Goal: Ask a question

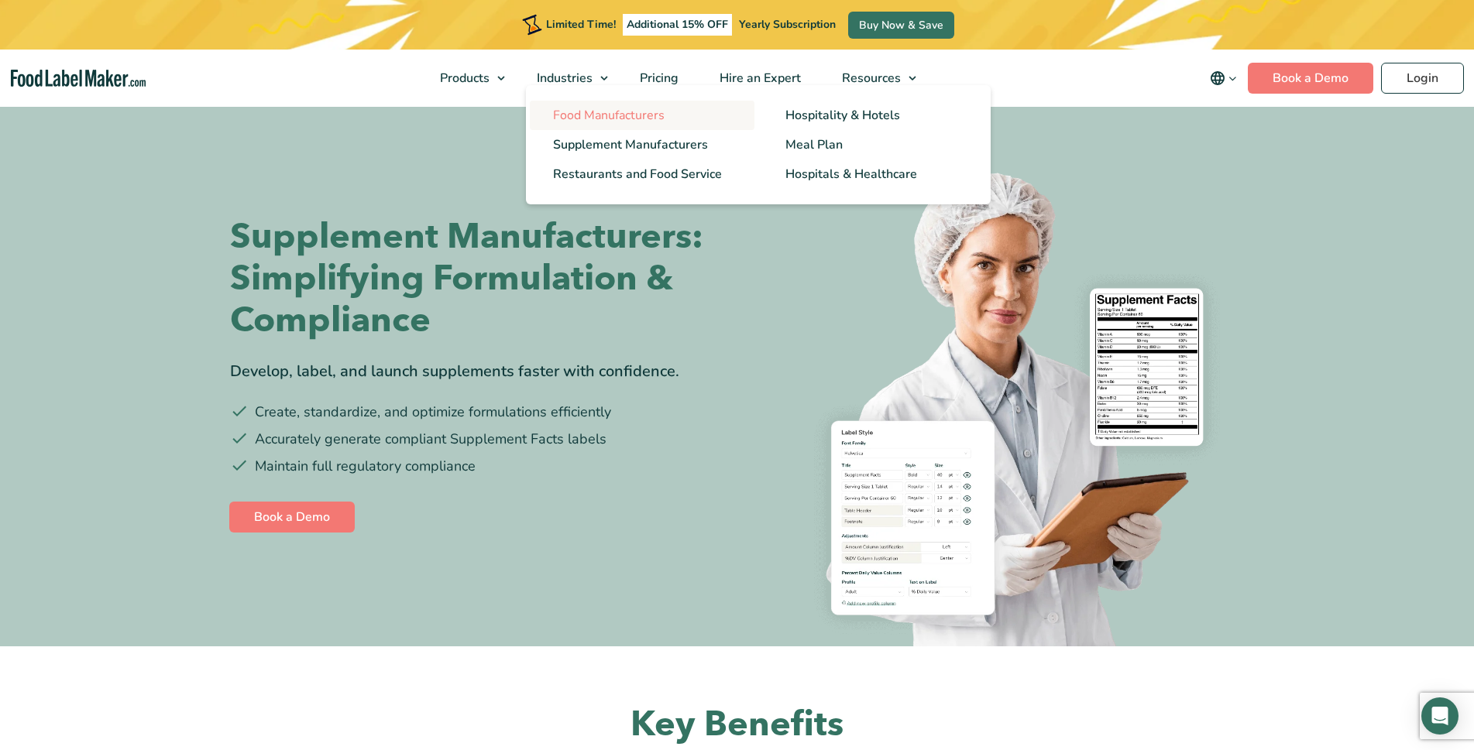
click at [603, 109] on span "Food Manufacturers" at bounding box center [609, 115] width 112 height 17
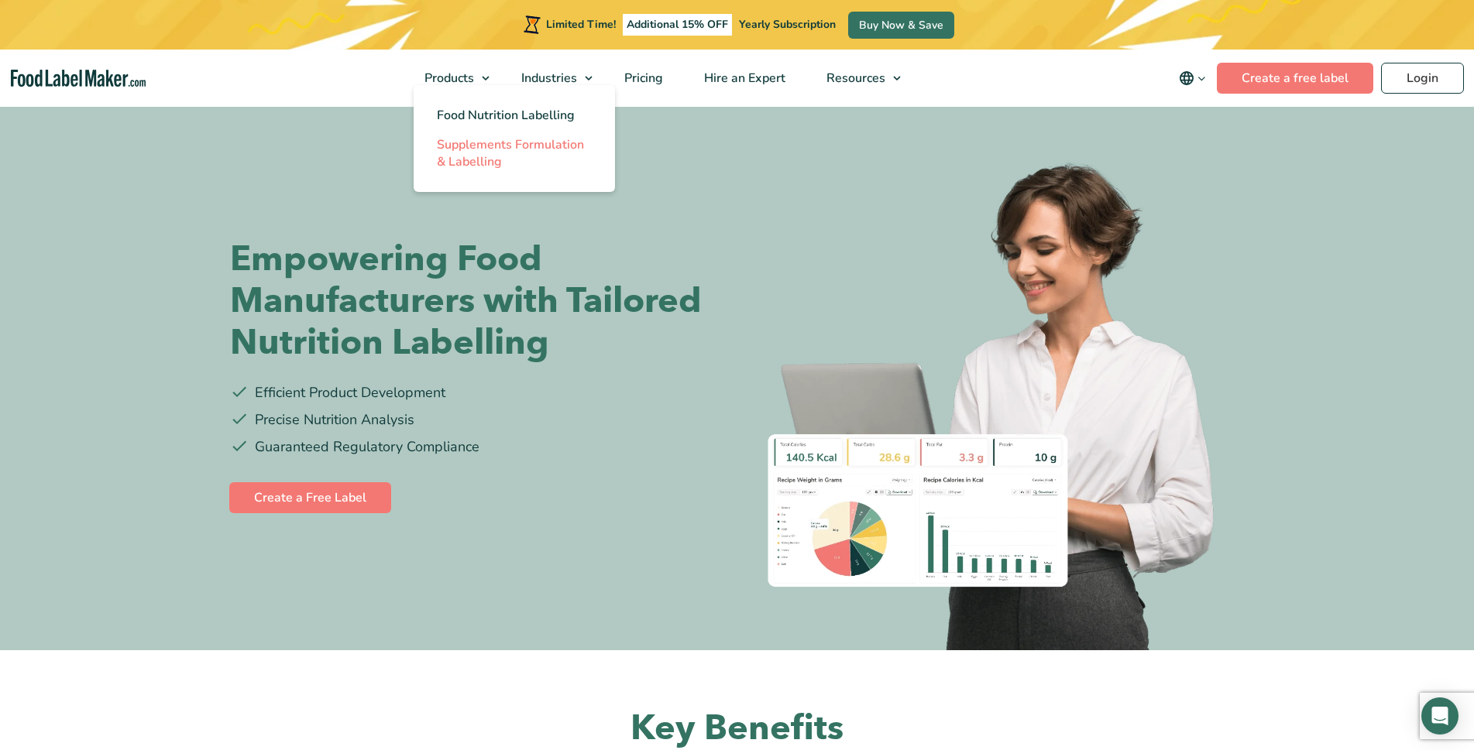
click at [476, 145] on span "Supplements Formulation & Labelling" at bounding box center [510, 153] width 147 height 34
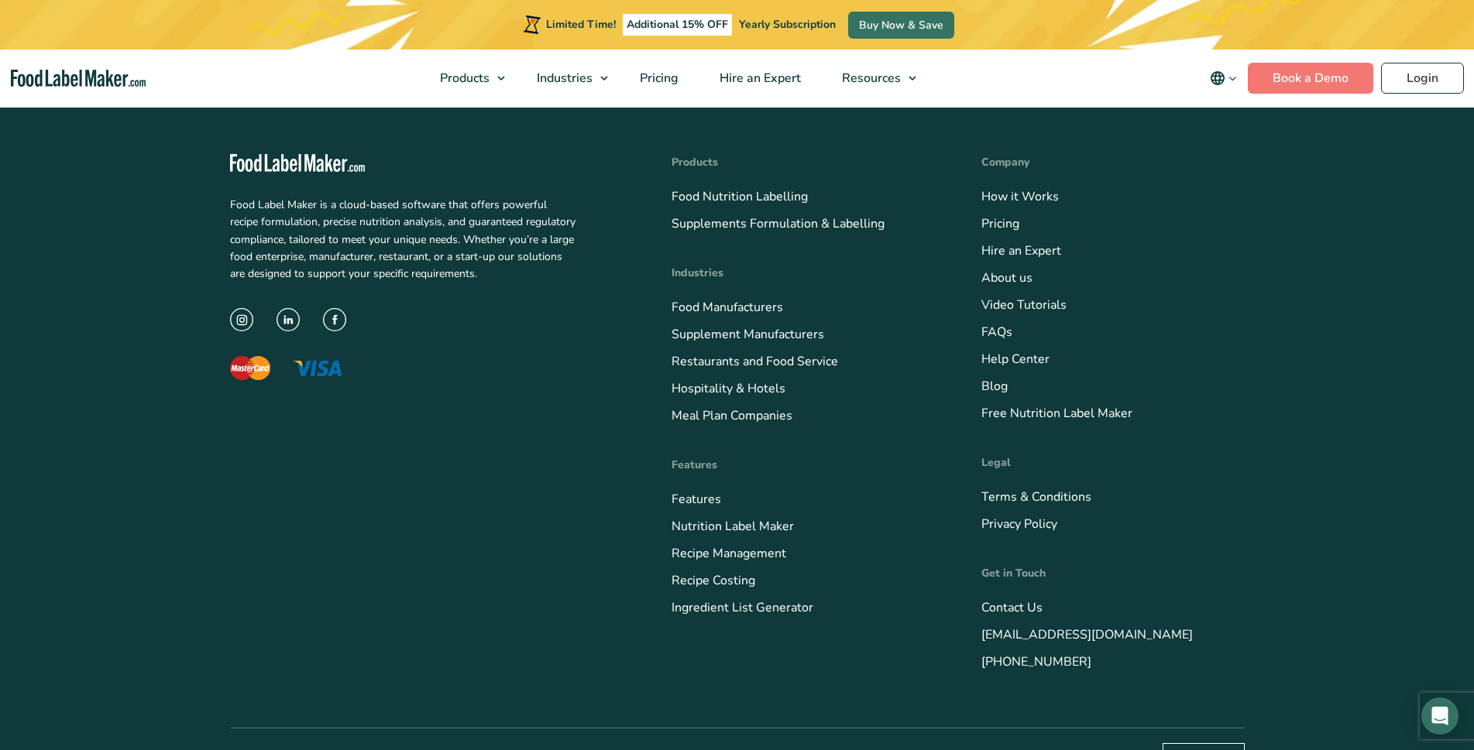
scroll to position [4869, 0]
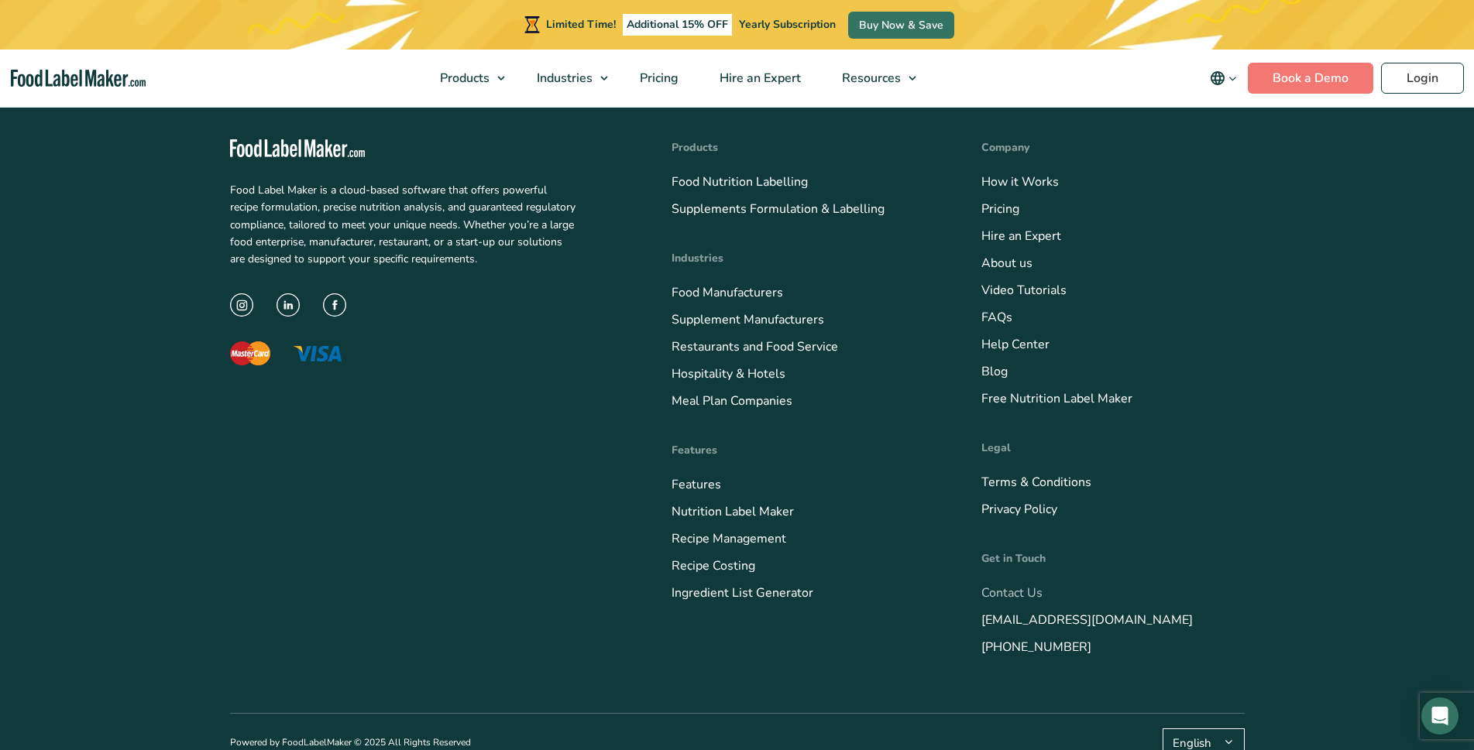
click at [1021, 585] on link "Contact Us" at bounding box center [1011, 593] width 61 height 17
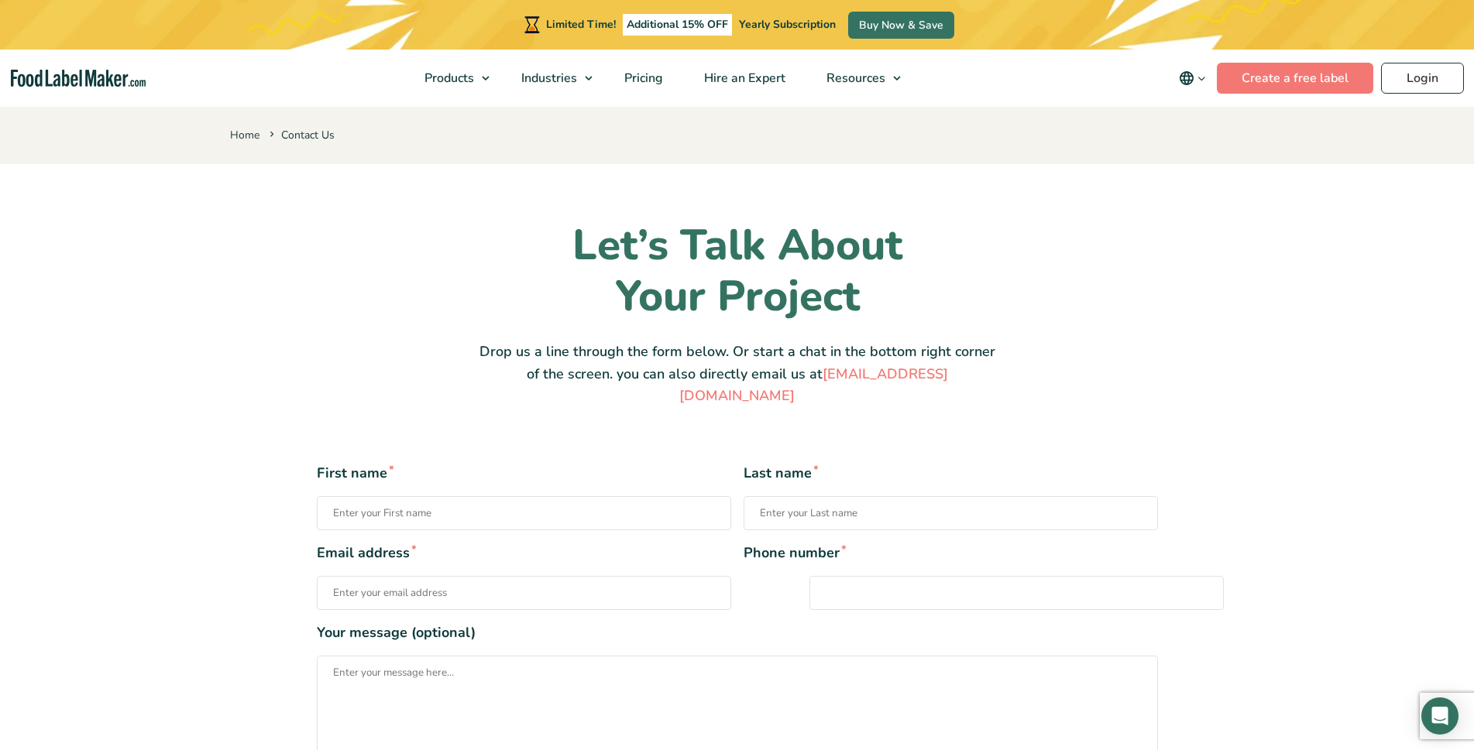
type input "[PERSON_NAME]"
type input "[PERSON_NAME][EMAIL_ADDRESS][DOMAIN_NAME]"
type input "2062712880"
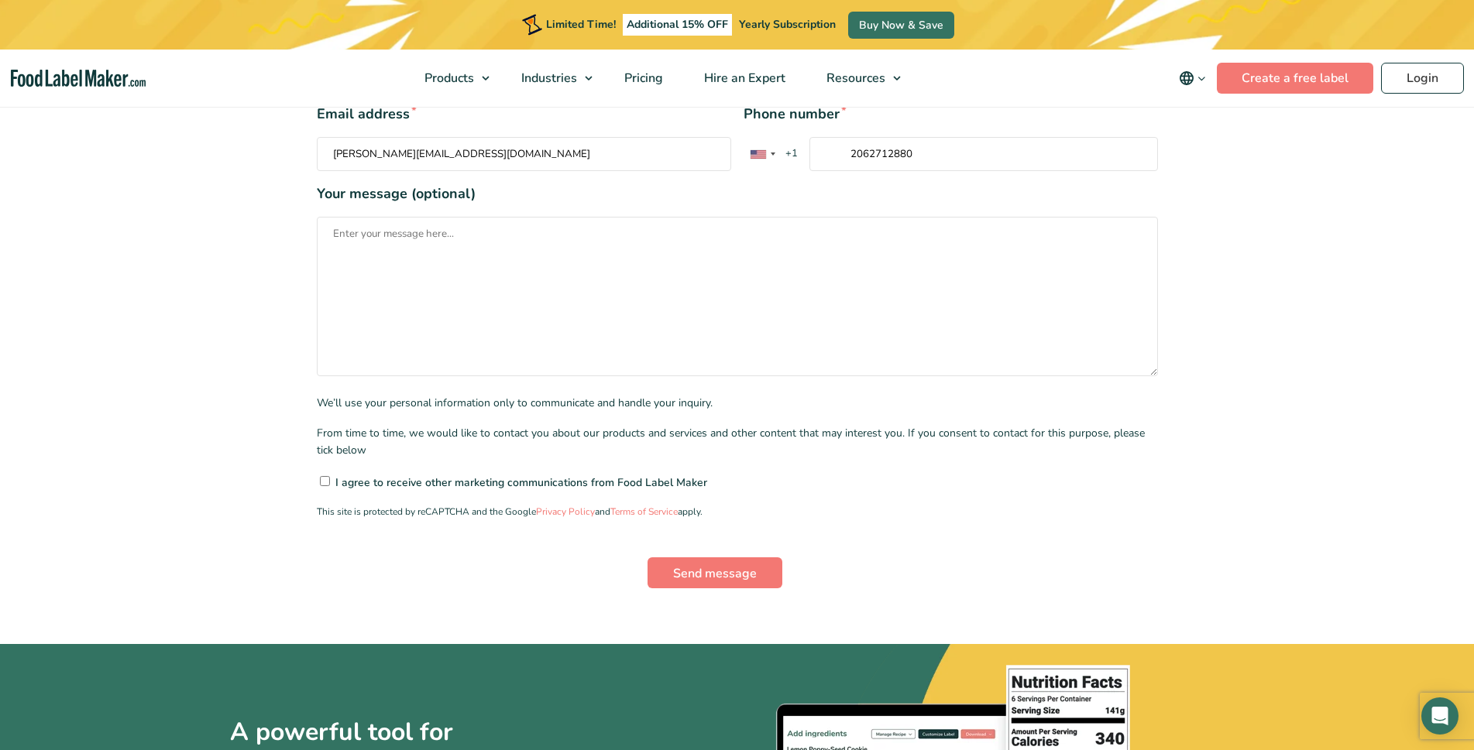
scroll to position [465, 0]
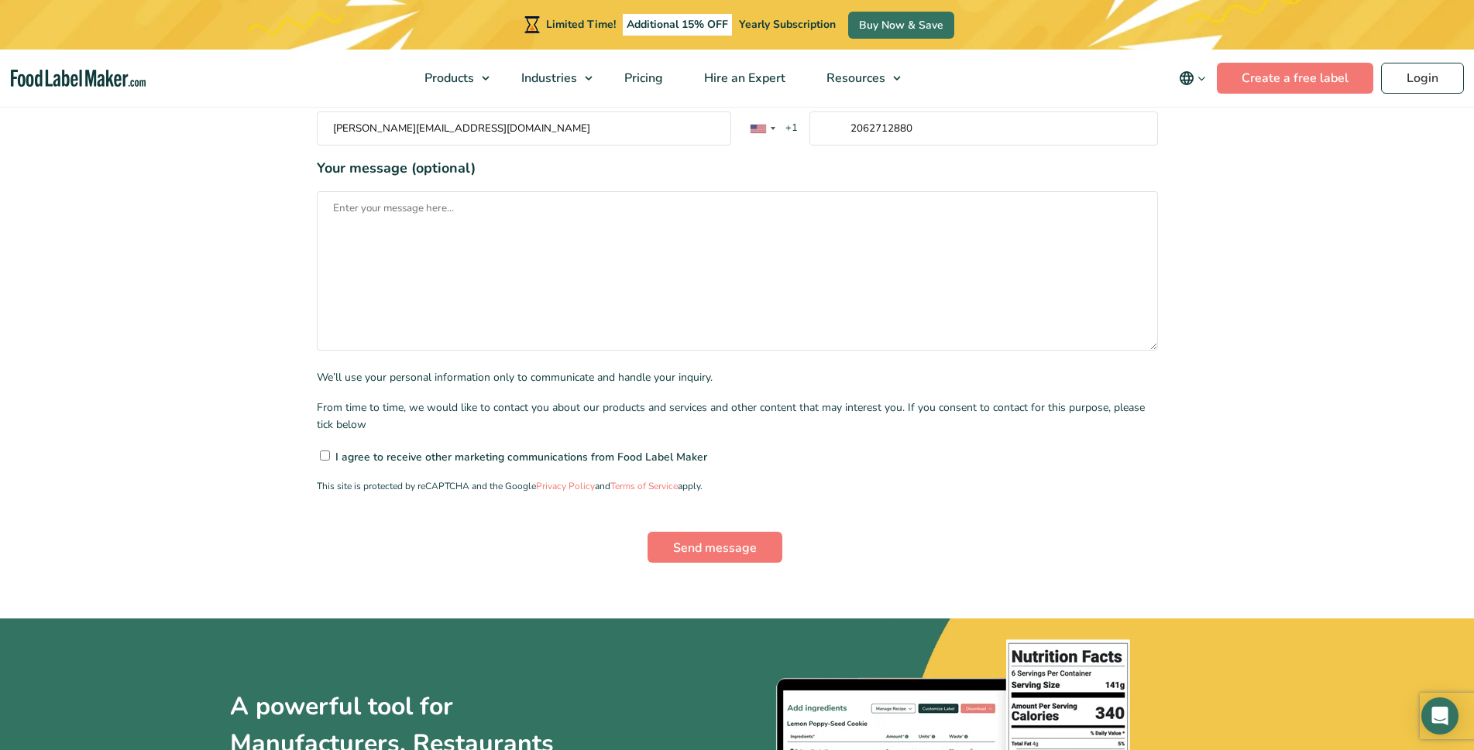
click at [322, 451] on input"] "I agree to receive other marketing communications from Food Label Maker" at bounding box center [325, 456] width 10 height 10
checkbox input"] "true"
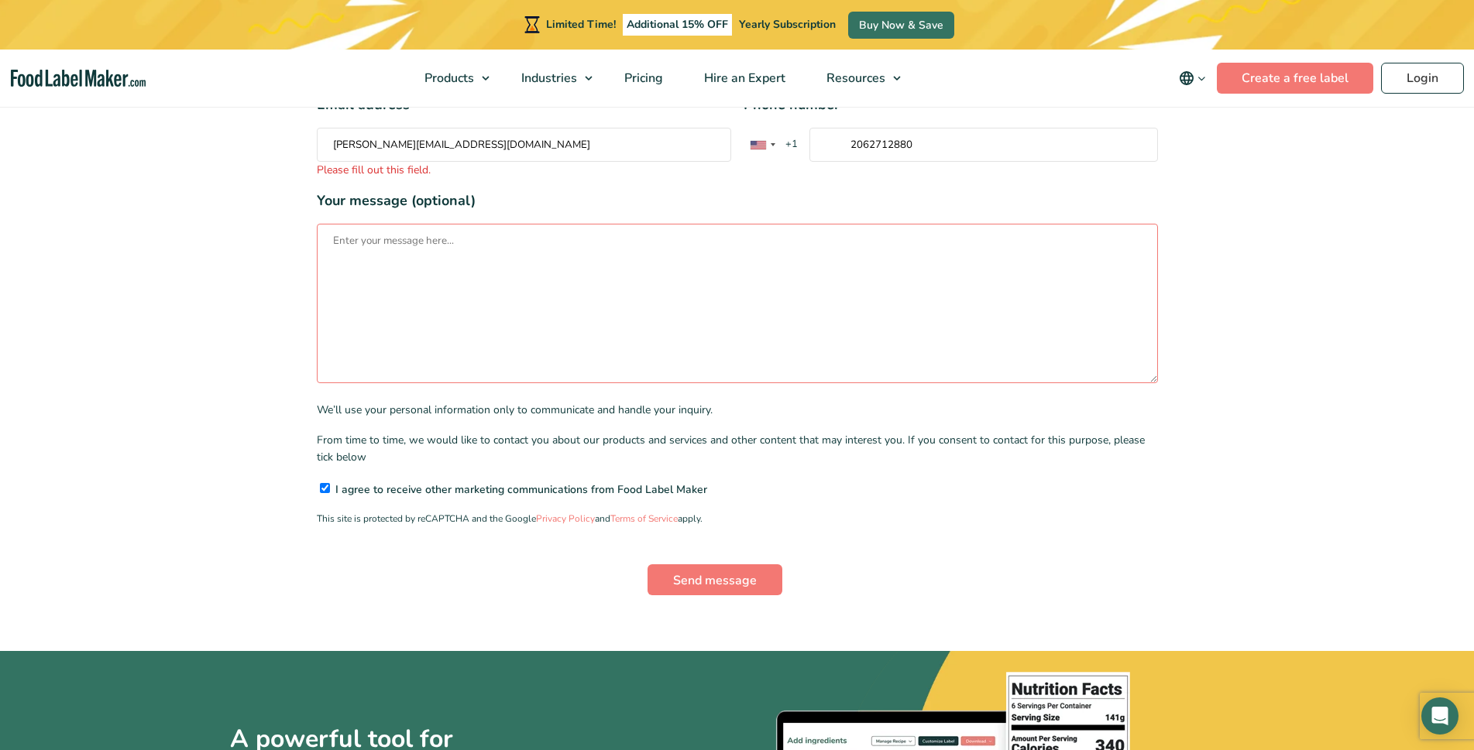
click at [379, 224] on textarea "Your message (optional)" at bounding box center [737, 304] width 841 height 160
click at [872, 224] on textarea "We are trying to formulate a multi-vitamin chocolate bar. Does your company do …" at bounding box center [737, 304] width 841 height 160
click at [840, 224] on textarea "We are trying to formulate a multi-vitamin chocolate bar. Does your company do …" at bounding box center [737, 304] width 841 height 160
click at [936, 224] on textarea "We are trying to formulate a multi-vitamin chocolate bar. Does your company do …" at bounding box center [737, 304] width 841 height 160
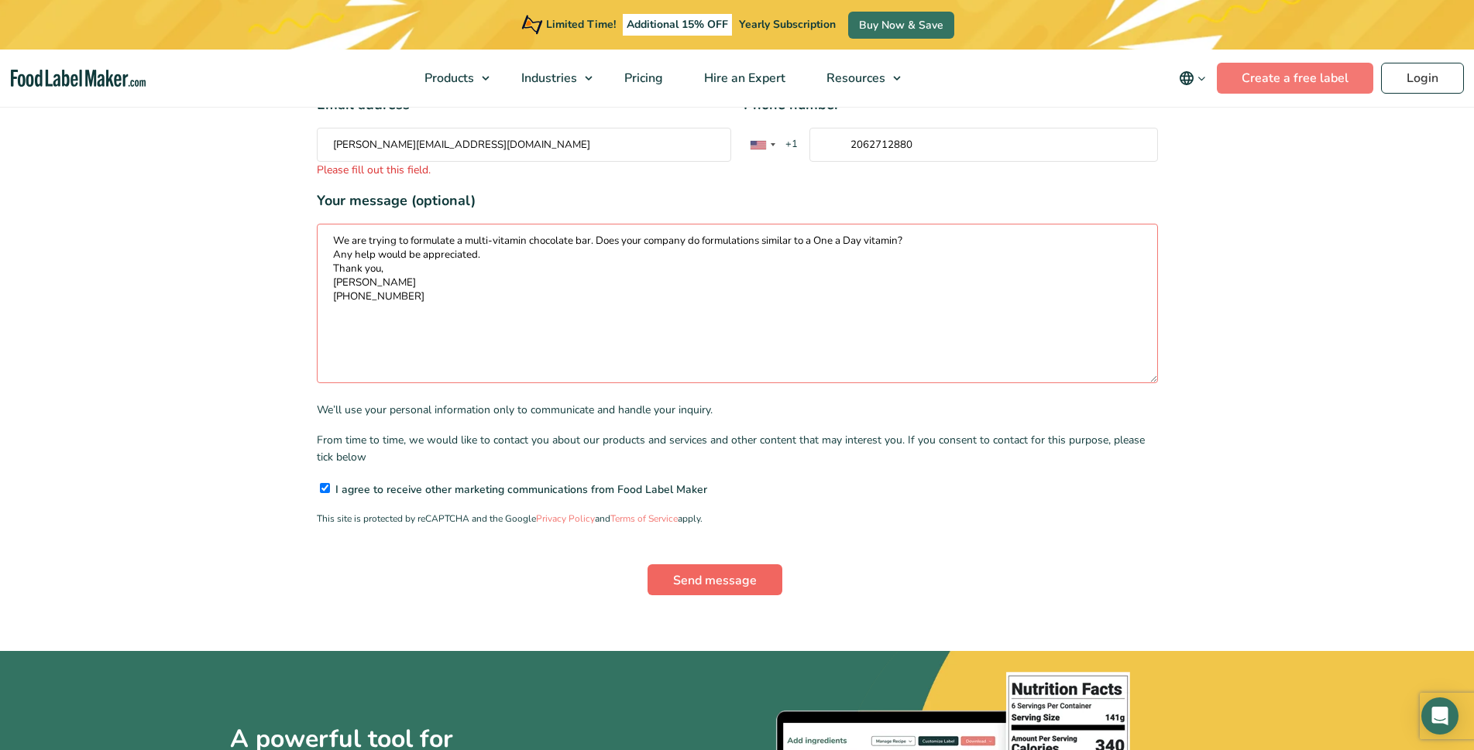
type textarea "We are trying to formulate a multi-vitamin chocolate bar. Does your company do …"
click at [696, 565] on input "Send message" at bounding box center [714, 580] width 135 height 31
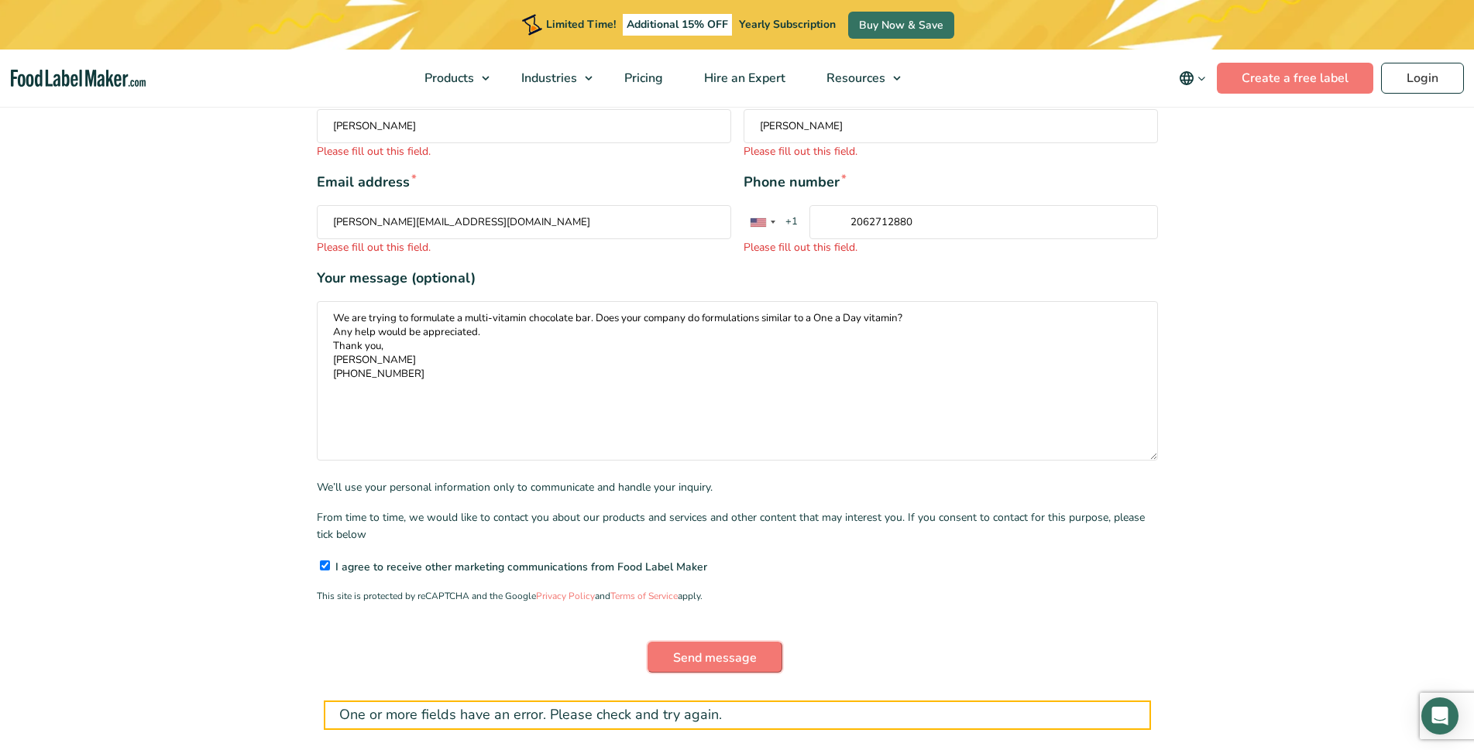
scroll to position [310, 0]
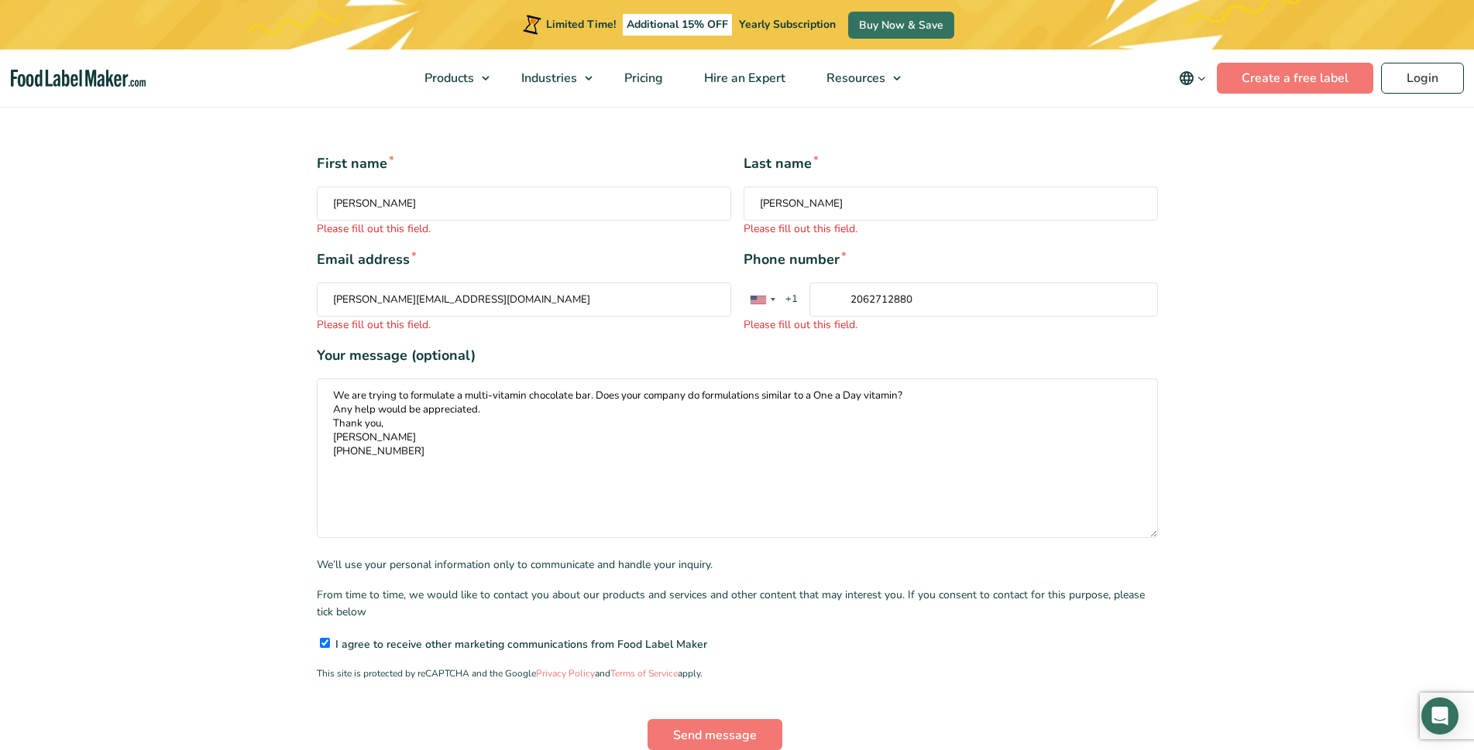
click at [926, 283] on input "2062712880" at bounding box center [983, 300] width 349 height 34
type input "2062712880"
type input "Dave"
type input "Smith"
type input "dave@emeraldcitypromo.com"
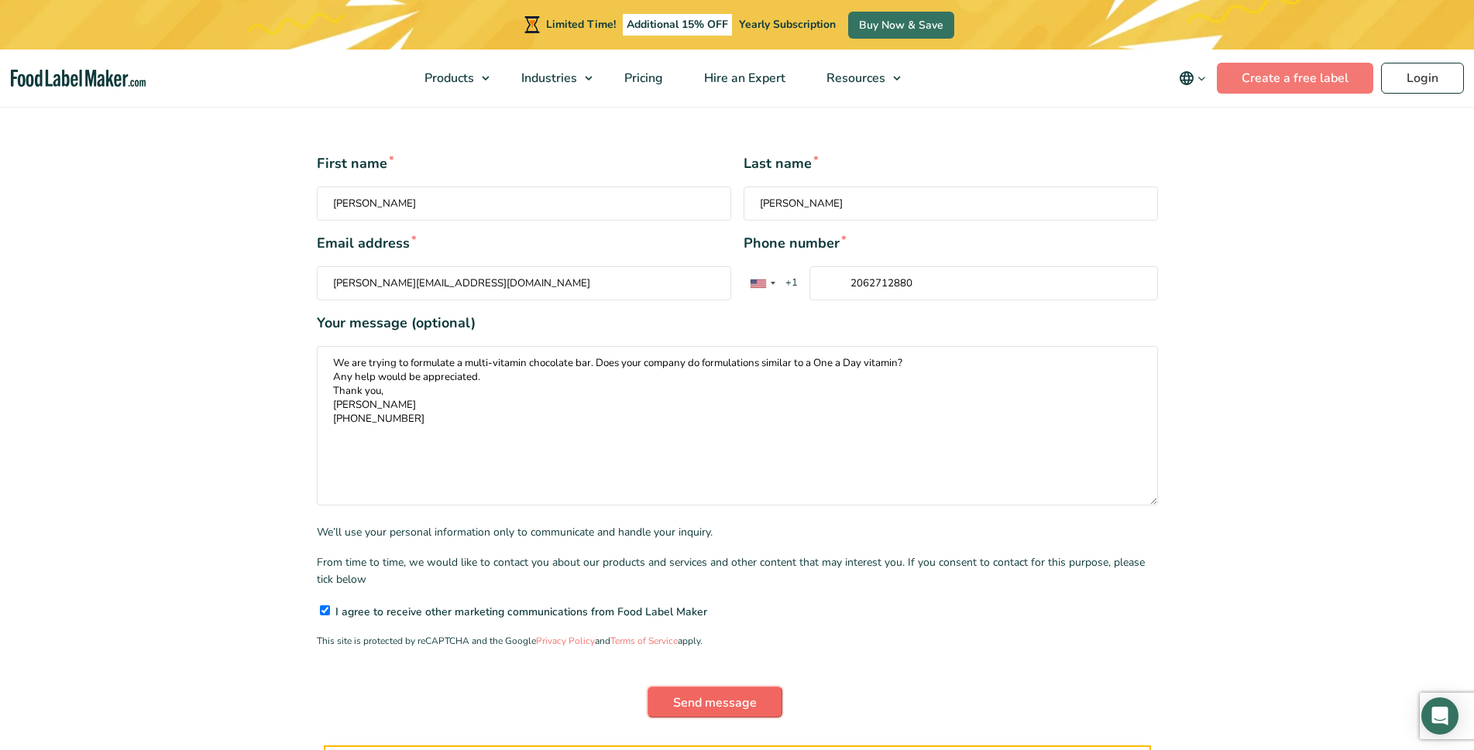
click at [723, 687] on input "Send message" at bounding box center [714, 702] width 135 height 31
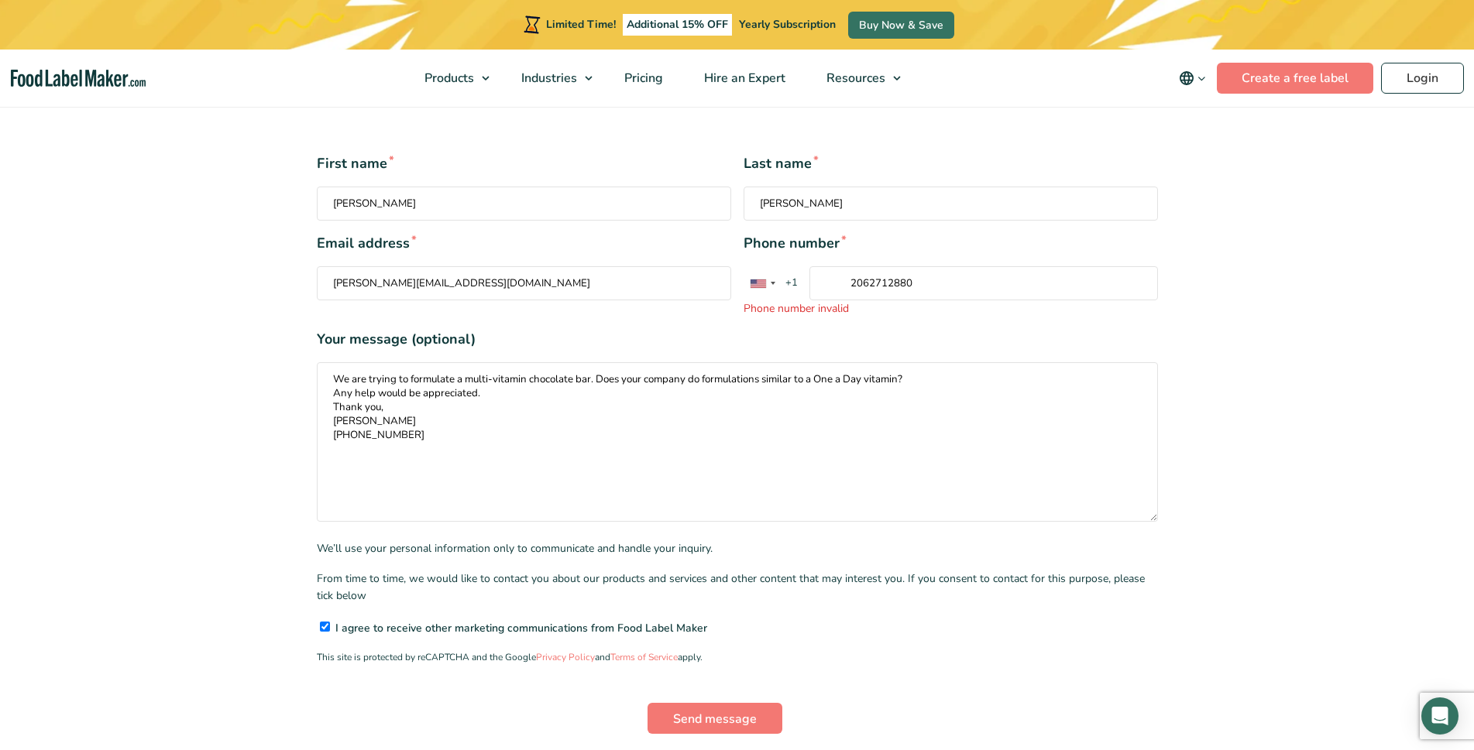
click at [871, 266] on input "2062712880" at bounding box center [983, 283] width 349 height 34
click at [893, 266] on input "206-2712880" at bounding box center [983, 283] width 349 height 34
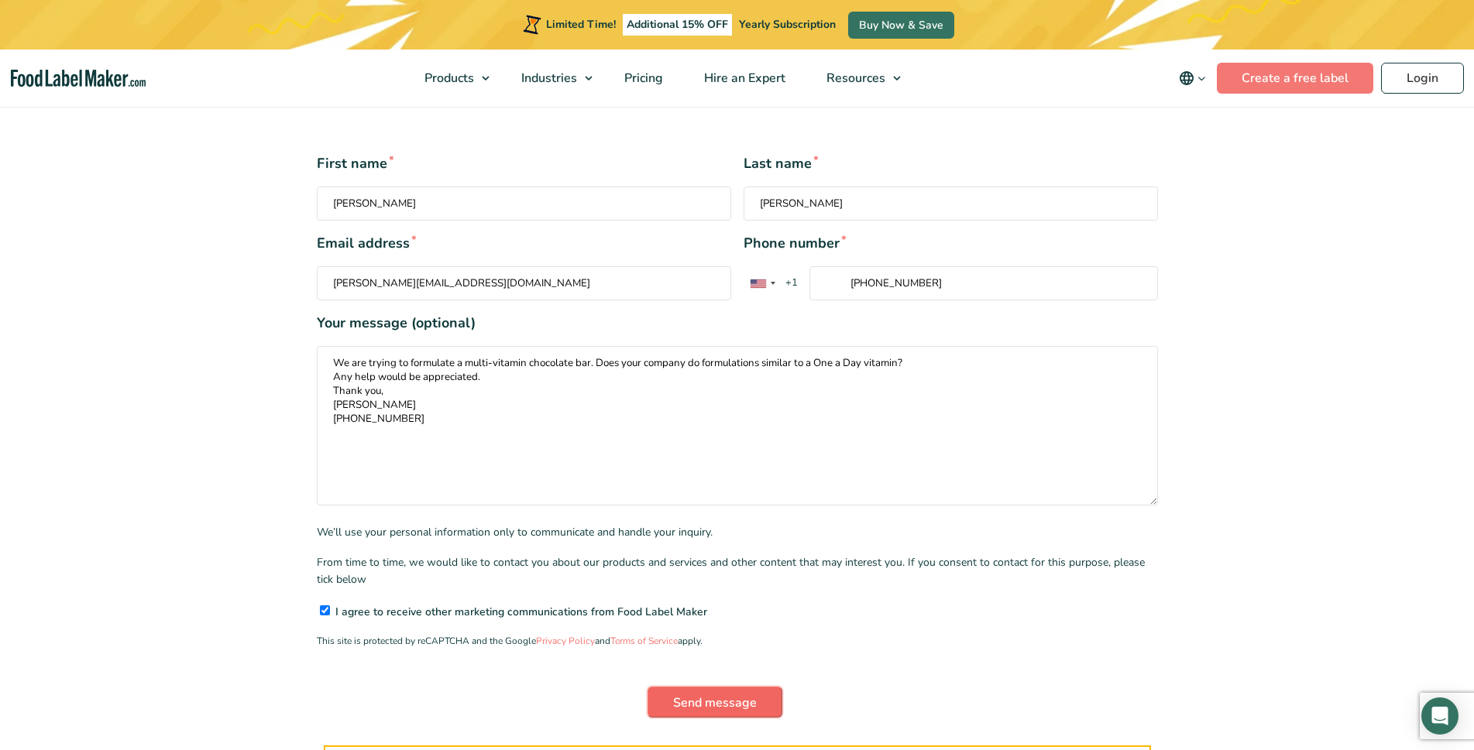
click at [696, 687] on input "Send message" at bounding box center [714, 702] width 135 height 31
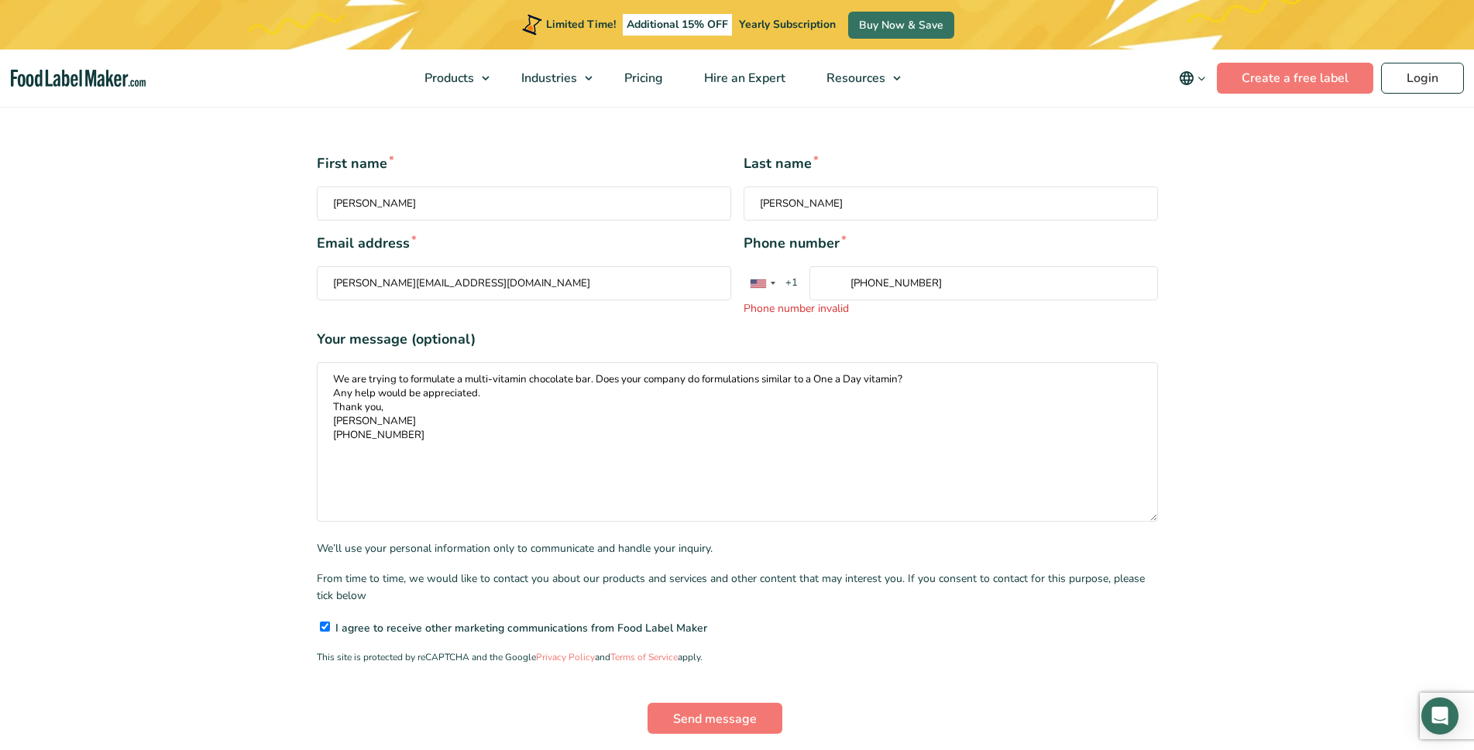
click at [834, 266] on input "206-271-2880" at bounding box center [983, 283] width 349 height 34
click at [936, 266] on input "206-271-2880" at bounding box center [983, 283] width 349 height 34
type input "2"
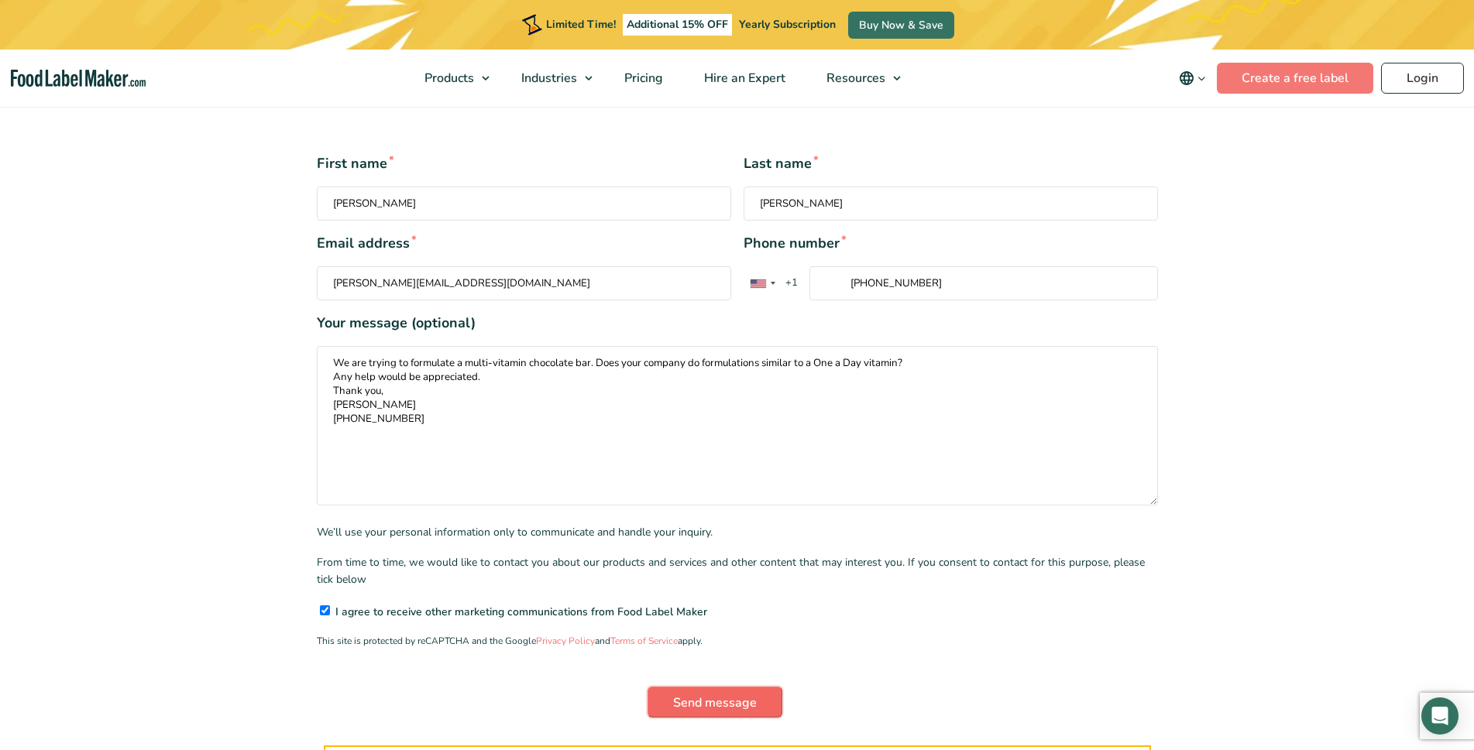
click at [707, 694] on input "Send message" at bounding box center [714, 702] width 135 height 31
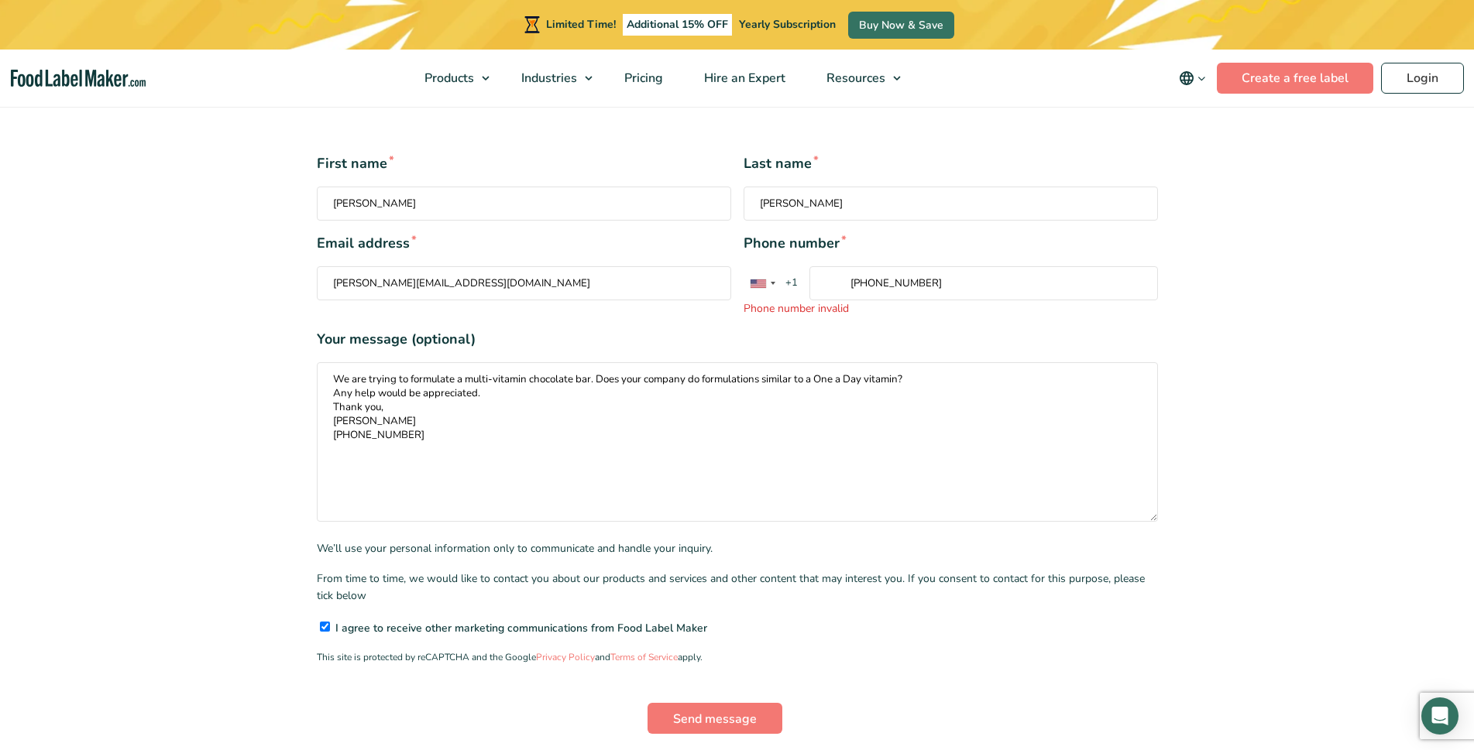
drag, startPoint x: 895, startPoint y: 263, endPoint x: 899, endPoint y: 251, distance: 12.2
click at [899, 266] on input "(206) 271-2880" at bounding box center [983, 283] width 349 height 34
drag, startPoint x: 922, startPoint y: 263, endPoint x: 852, endPoint y: 263, distance: 69.7
click at [852, 266] on input "(206) 271-2880" at bounding box center [983, 283] width 349 height 34
type input "("
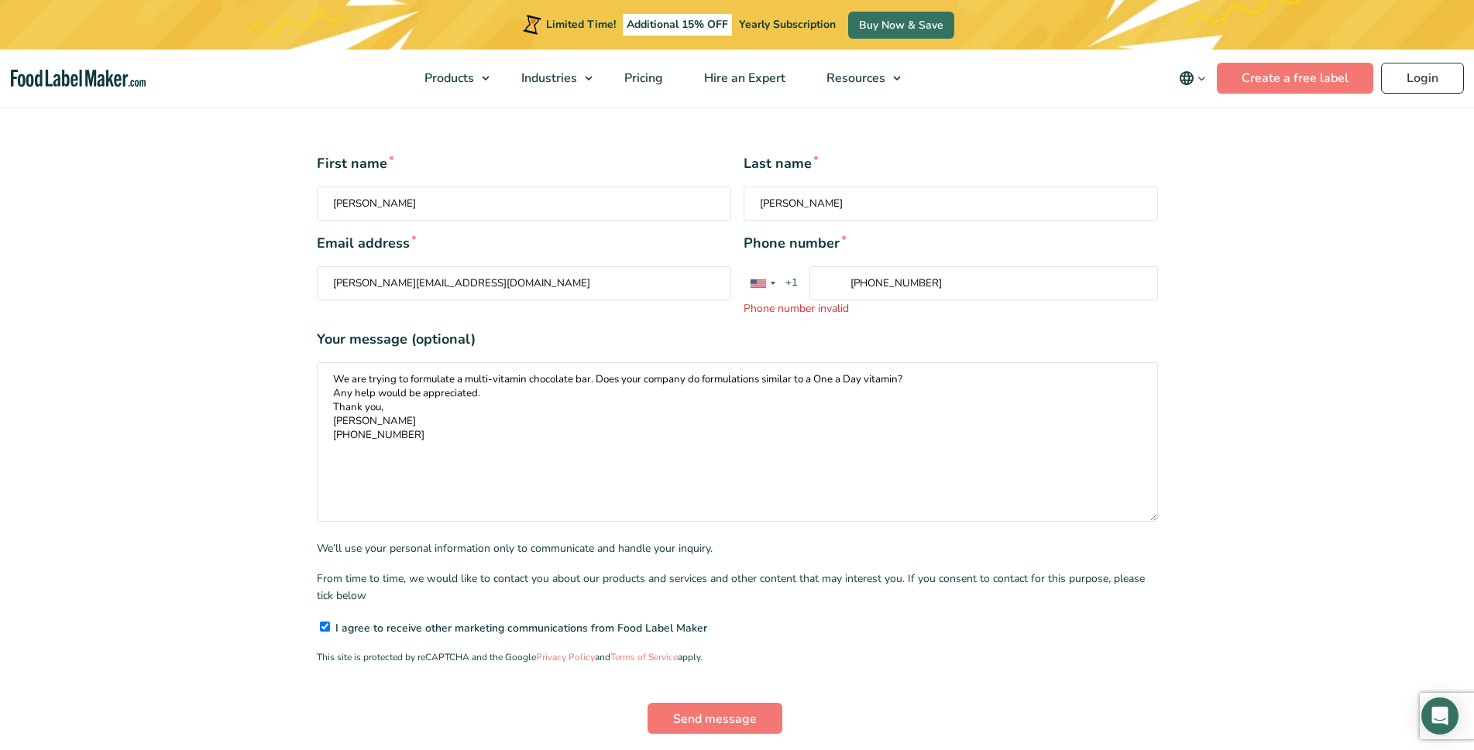
click at [851, 266] on input "206 271-2880" at bounding box center [983, 283] width 349 height 34
click at [699, 703] on input "Send message" at bounding box center [714, 718] width 135 height 31
click at [815, 301] on span "Phone number invalid" at bounding box center [951, 309] width 414 height 16
click at [815, 289] on input "(206) 271-2880" at bounding box center [983, 283] width 349 height 34
click at [815, 301] on span "Phone number invalid" at bounding box center [951, 309] width 414 height 16
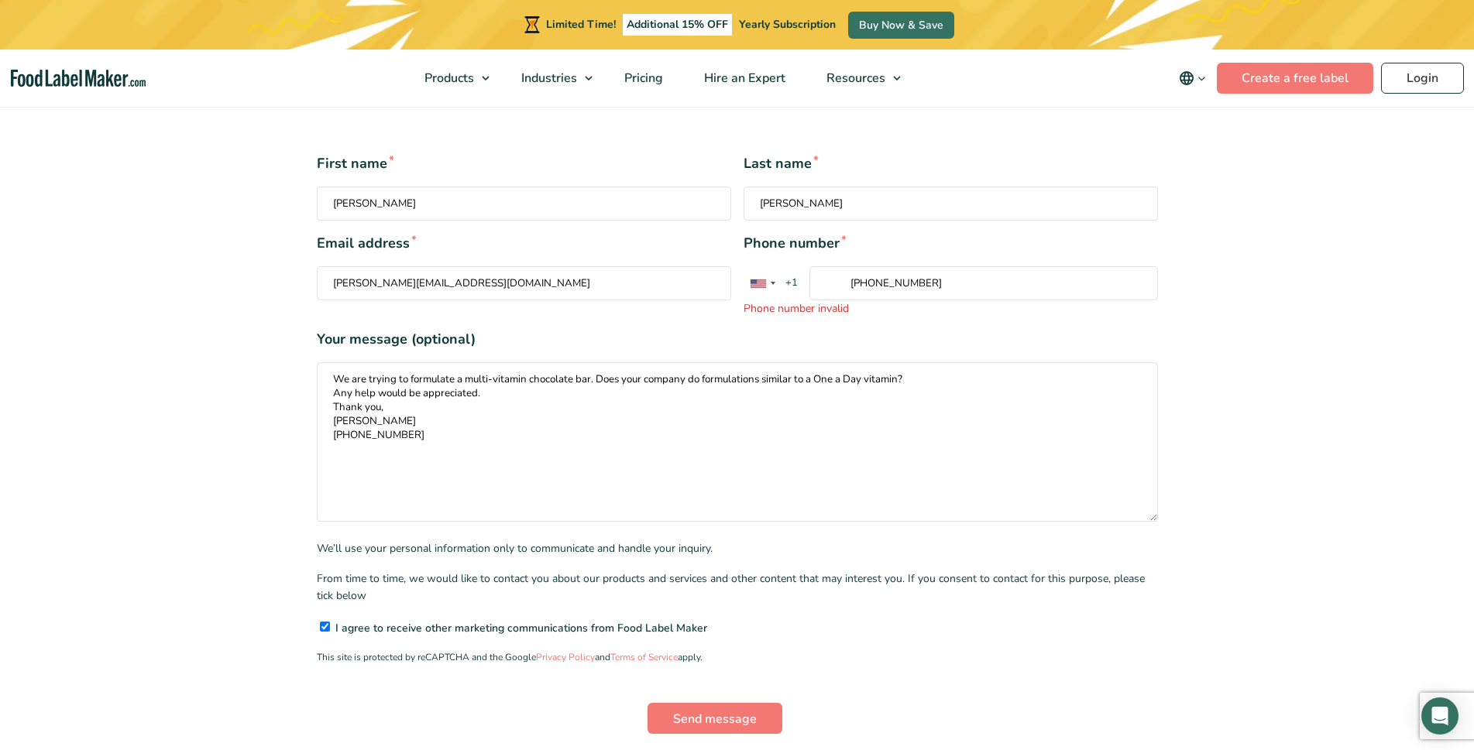
click at [815, 279] on input "(206) 271-2880" at bounding box center [983, 283] width 349 height 34
click at [801, 276] on span "+1" at bounding box center [791, 283] width 27 height 15
click at [809, 266] on input "(206) 271-2880" at bounding box center [983, 283] width 349 height 34
click at [849, 266] on input "(206) 271-2880" at bounding box center [983, 283] width 349 height 34
type input "1+(206) 271-2880"
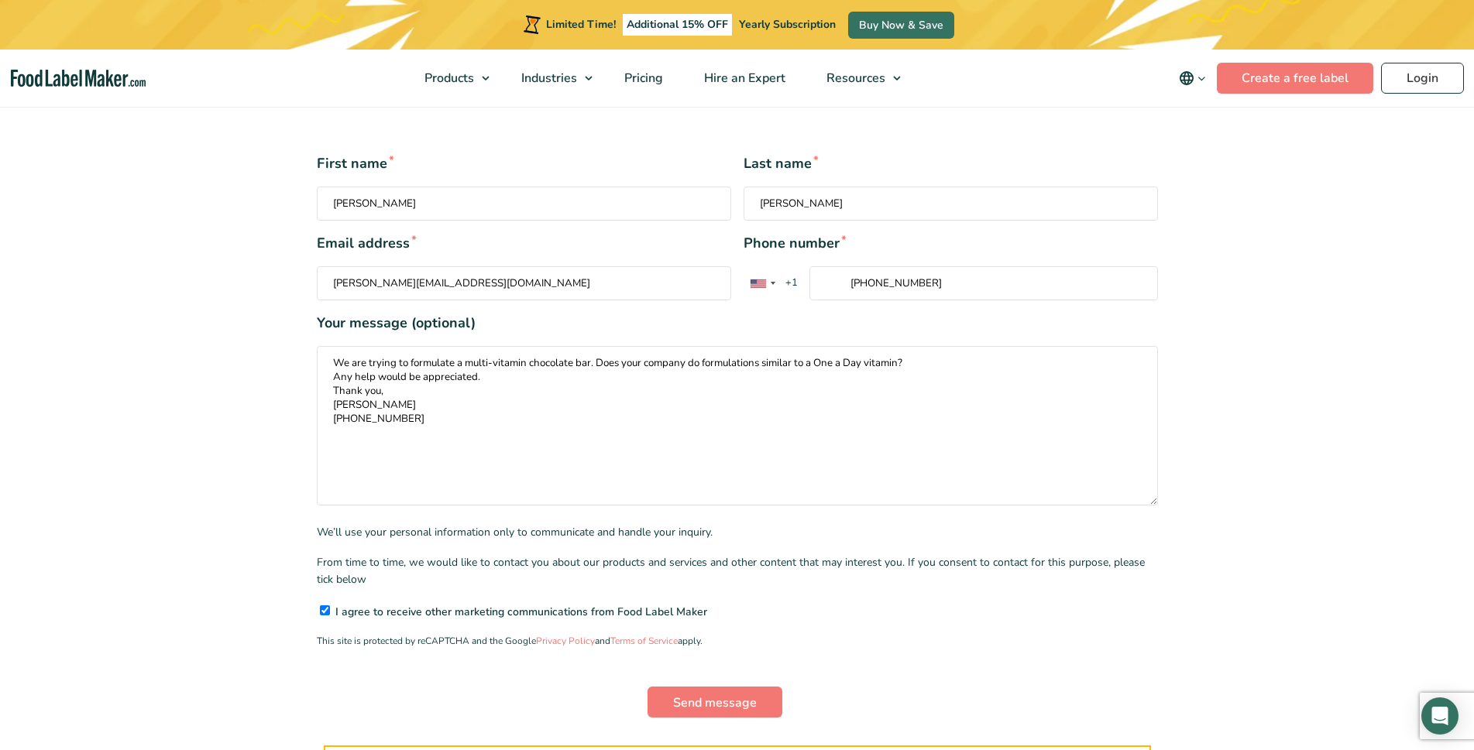
click at [1280, 252] on section "One or more fields have an error. Please check and try again. First name * Dave…" at bounding box center [737, 471] width 1474 height 747
click at [714, 687] on input "Send message" at bounding box center [714, 702] width 135 height 31
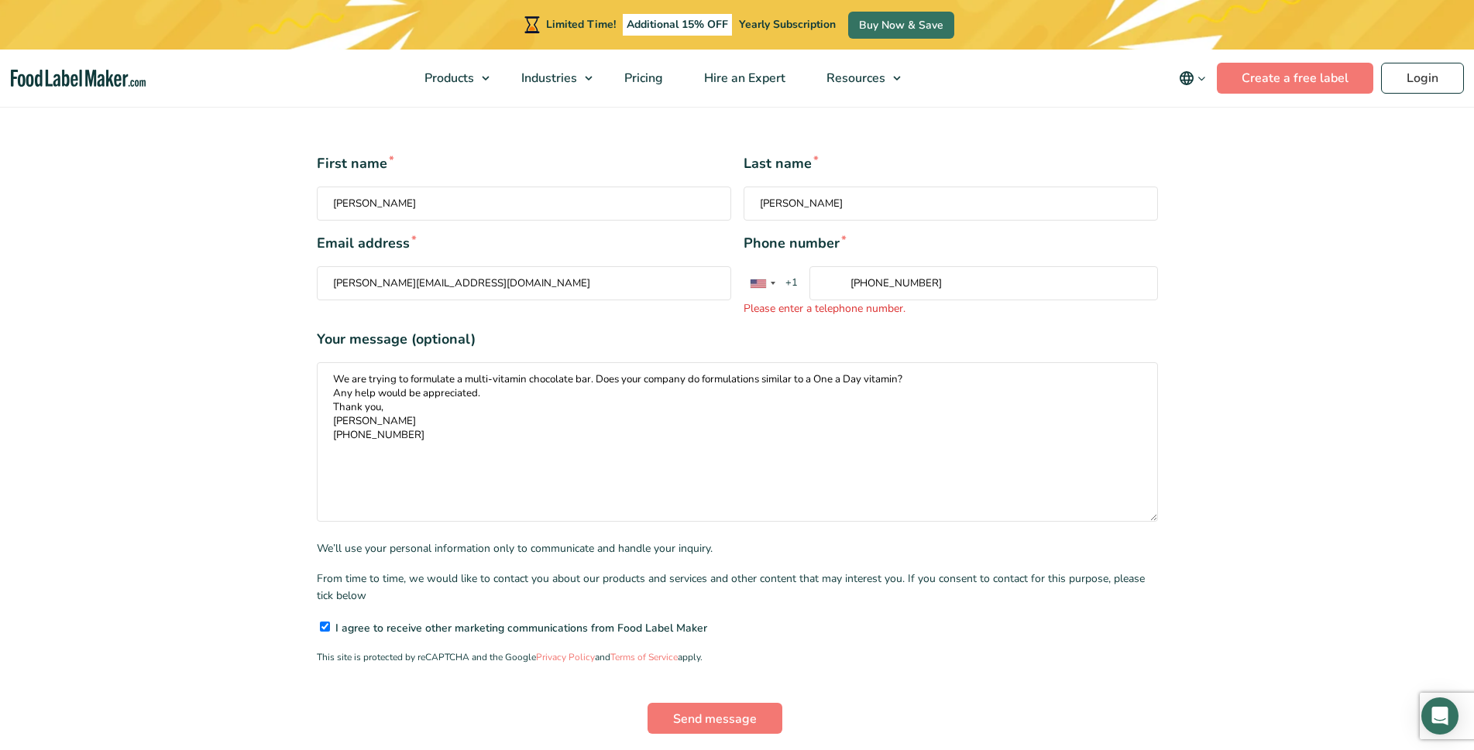
click at [953, 266] on input "1+(206) 271-2880" at bounding box center [983, 283] width 349 height 34
drag, startPoint x: 953, startPoint y: 259, endPoint x: 847, endPoint y: 266, distance: 106.3
click at [847, 266] on input "1+(206) 271-2880" at bounding box center [983, 283] width 349 height 34
click at [870, 266] on input "Phone number * United States +1 United Kingdom +44 Afghanistan (‫افغانستان‬‎) +…" at bounding box center [983, 283] width 349 height 34
type input "(206) 271-2880"
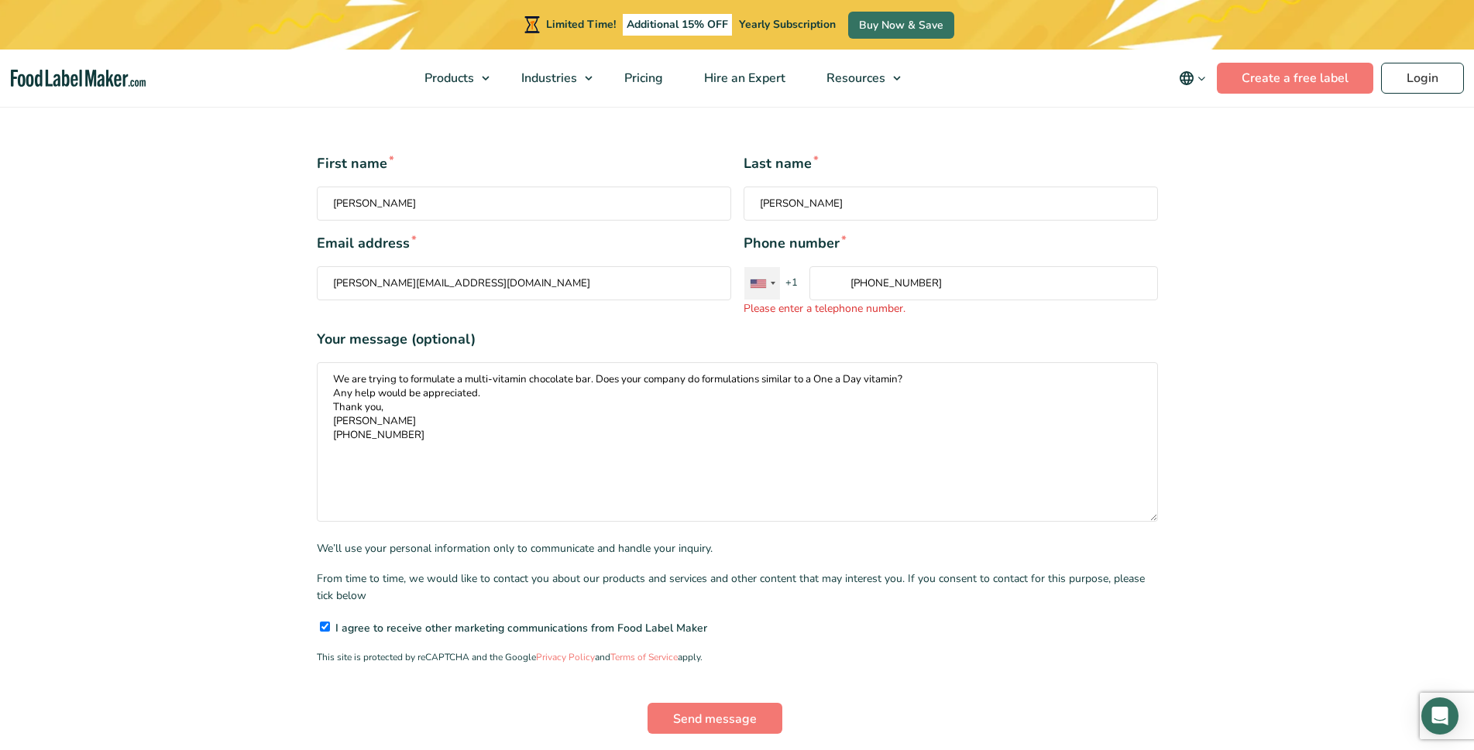
click at [770, 267] on div "Contact form" at bounding box center [762, 283] width 36 height 33
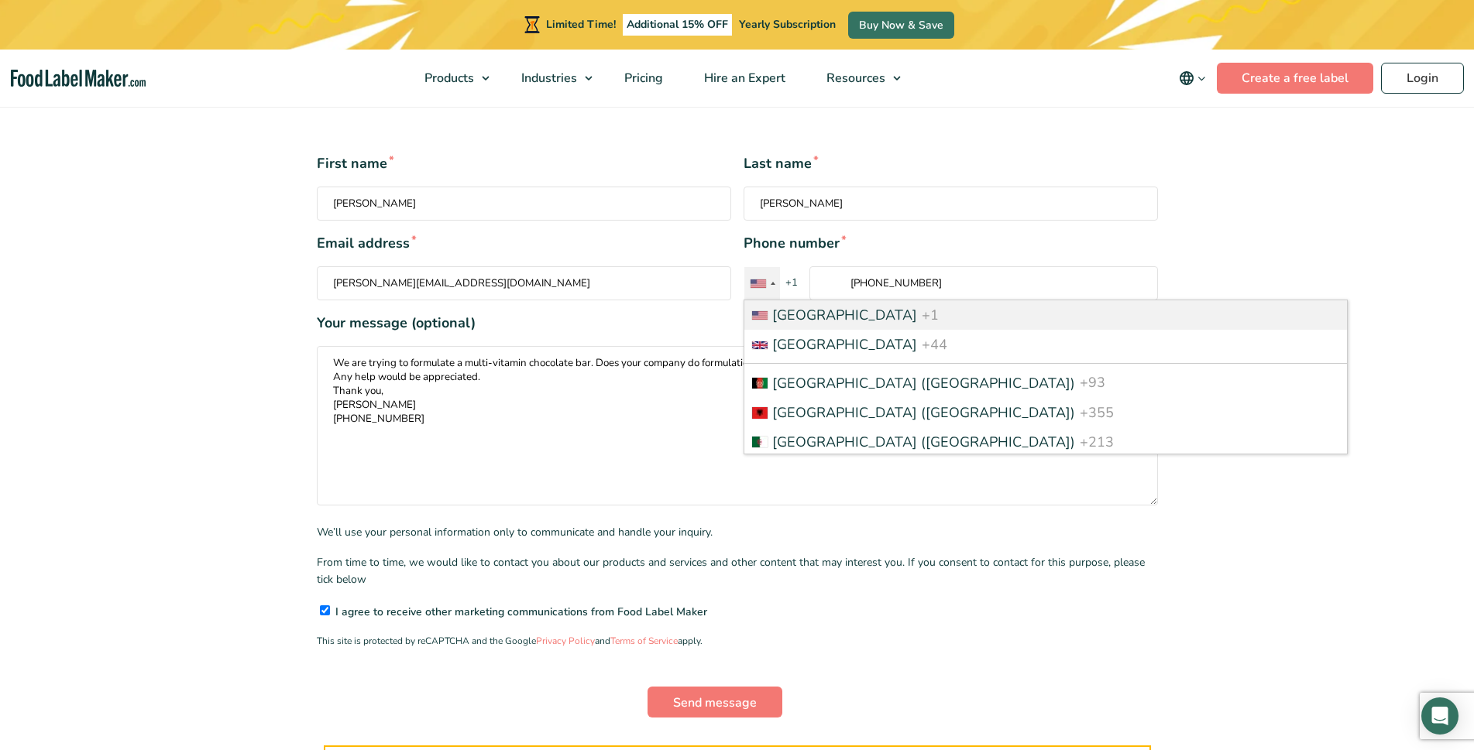
click at [781, 306] on span "United States" at bounding box center [844, 315] width 145 height 19
click at [809, 291] on input "(206) 271-2880" at bounding box center [983, 283] width 349 height 34
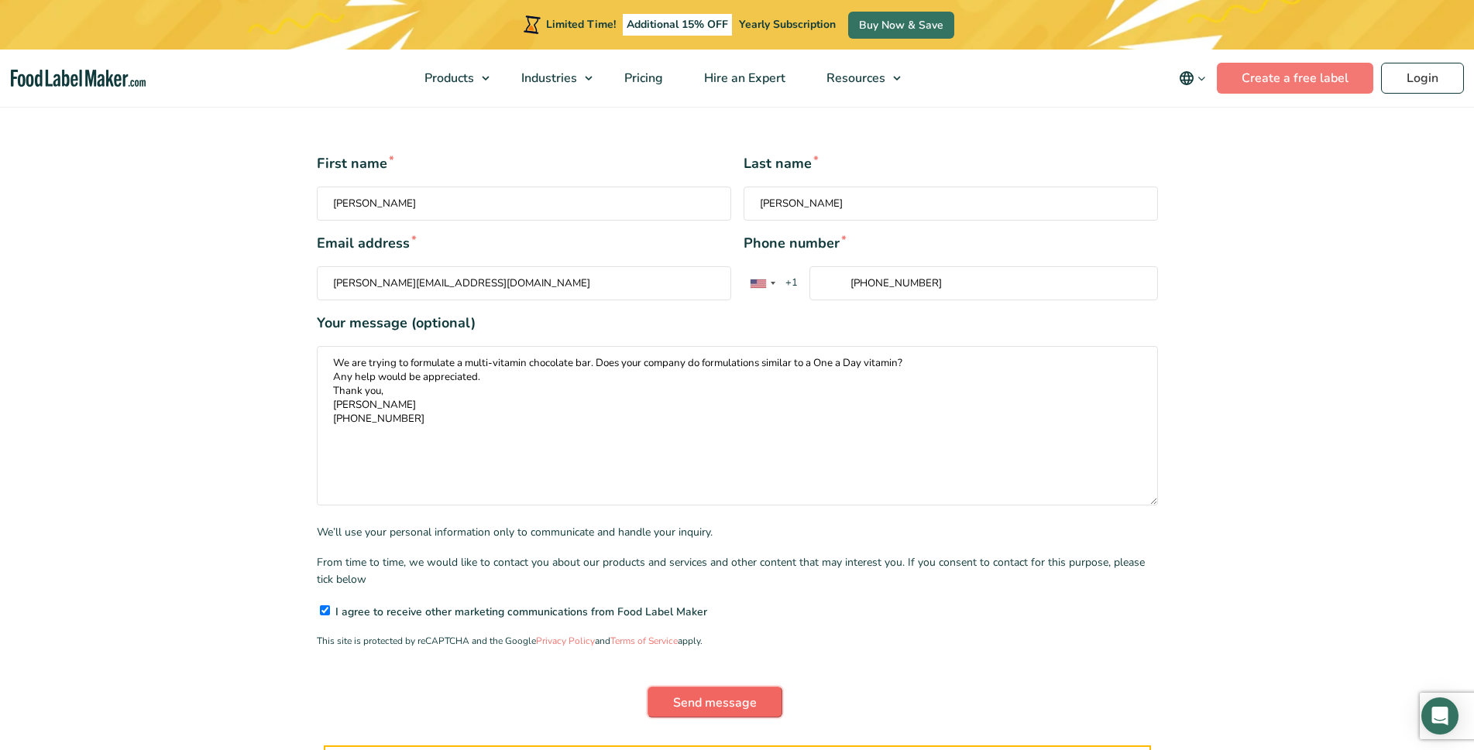
click at [692, 687] on input "Send message" at bounding box center [714, 702] width 135 height 31
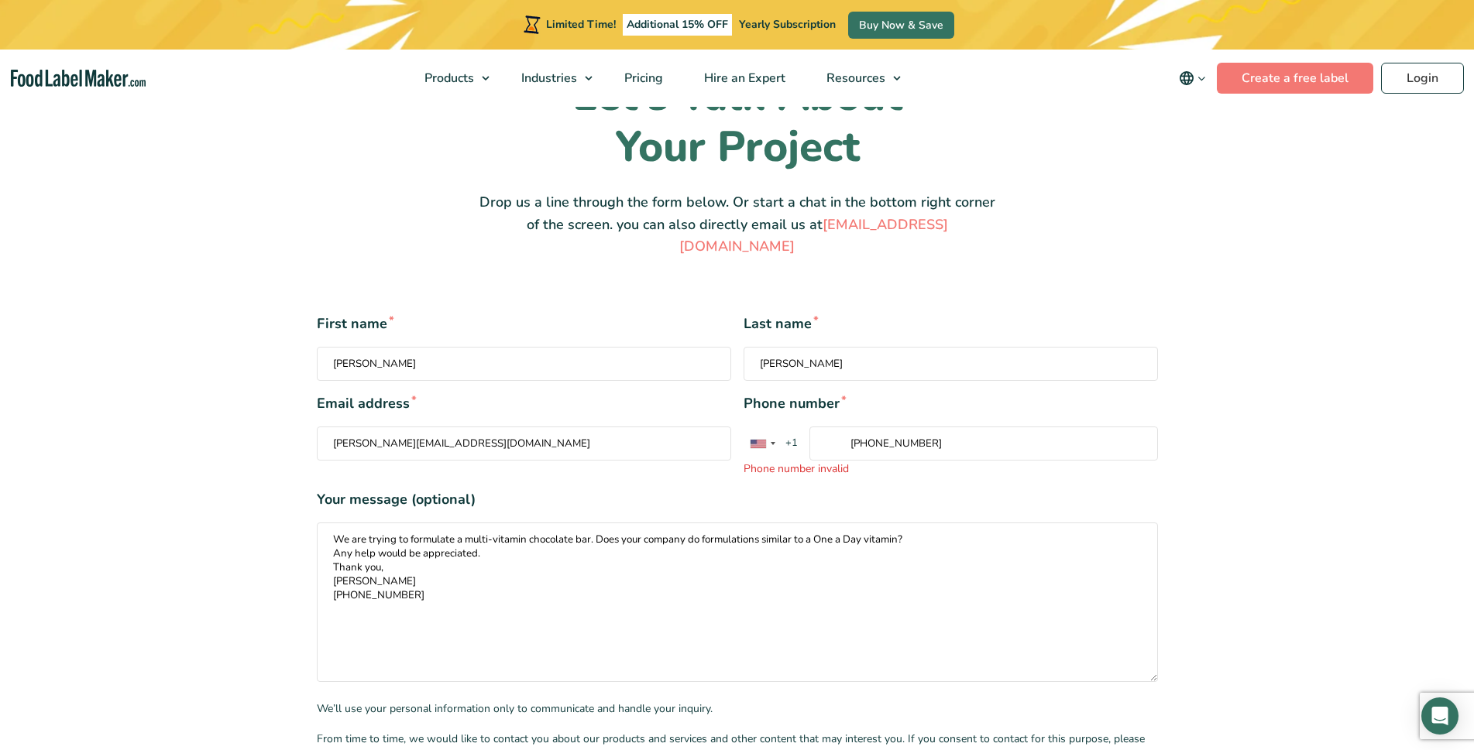
scroll to position [0, 0]
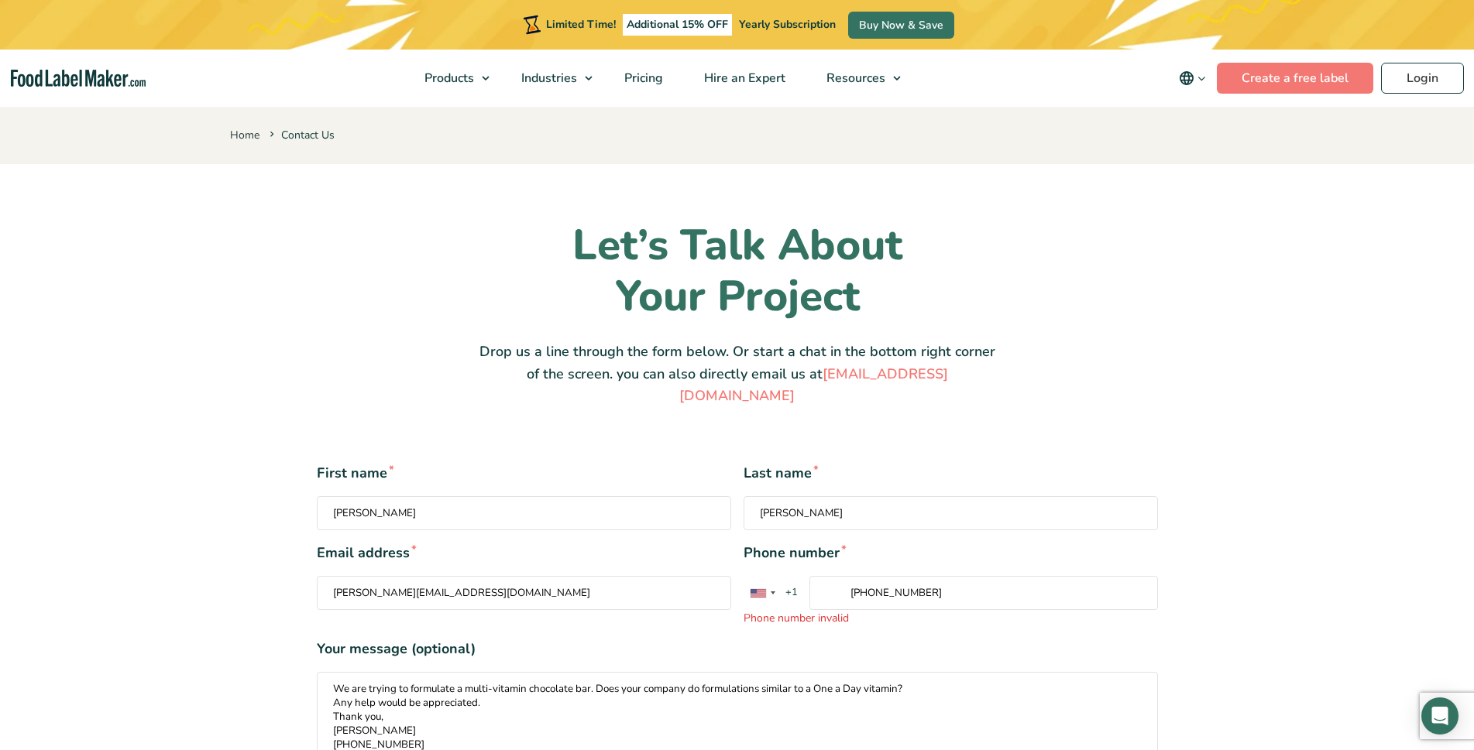
drag, startPoint x: 594, startPoint y: 328, endPoint x: 576, endPoint y: 291, distance: 40.5
click at [592, 328] on div "Let’s Talk About Your Project Drop us a line through the form below. Or start a…" at bounding box center [737, 313] width 542 height 187
drag, startPoint x: 576, startPoint y: 291, endPoint x: 760, endPoint y: 75, distance: 283.5
click at [760, 75] on span "Hire an Expert" at bounding box center [743, 78] width 88 height 17
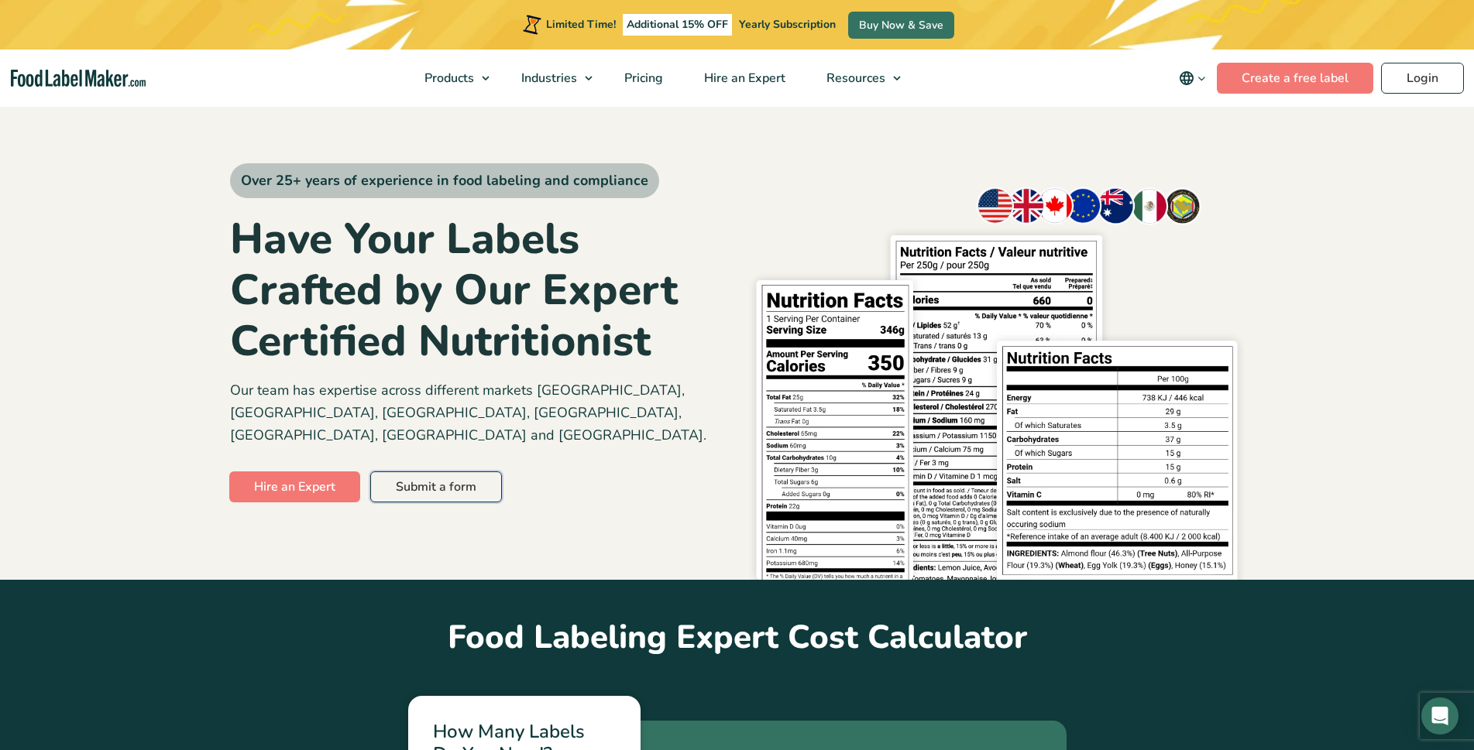
click at [414, 472] on link "Submit a form" at bounding box center [436, 487] width 132 height 31
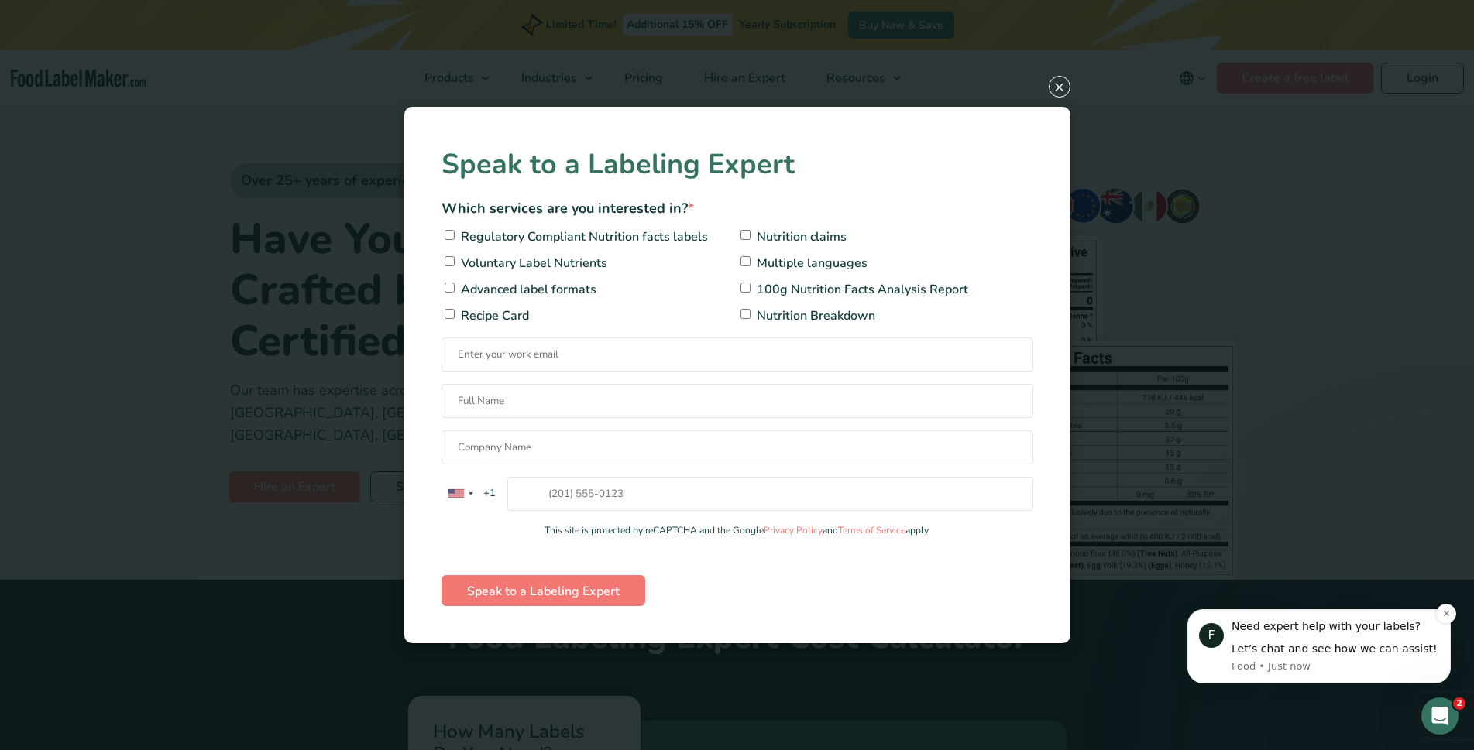
click at [1303, 644] on div "Let’s chat and see how we can assist!" at bounding box center [1335, 649] width 208 height 15
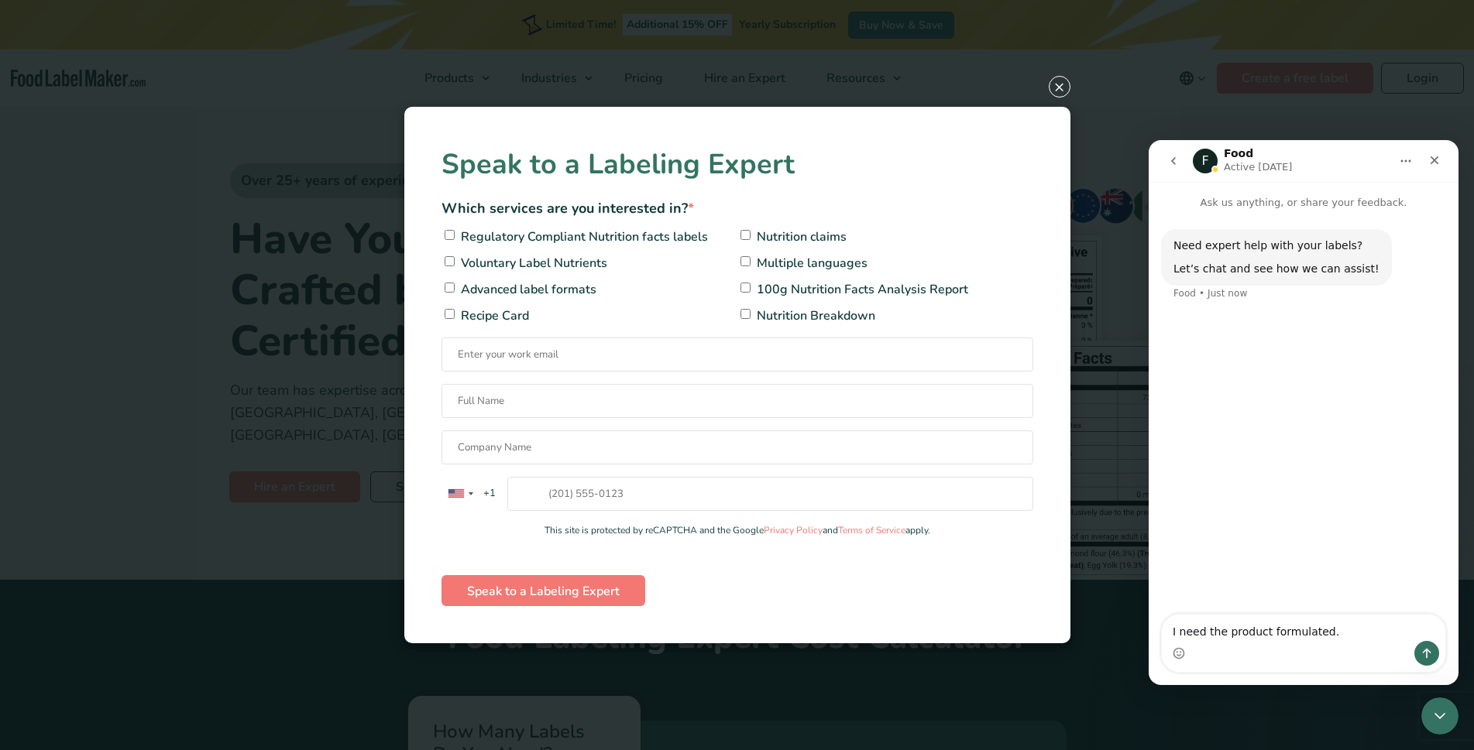
type textarea "I need the product formulated."
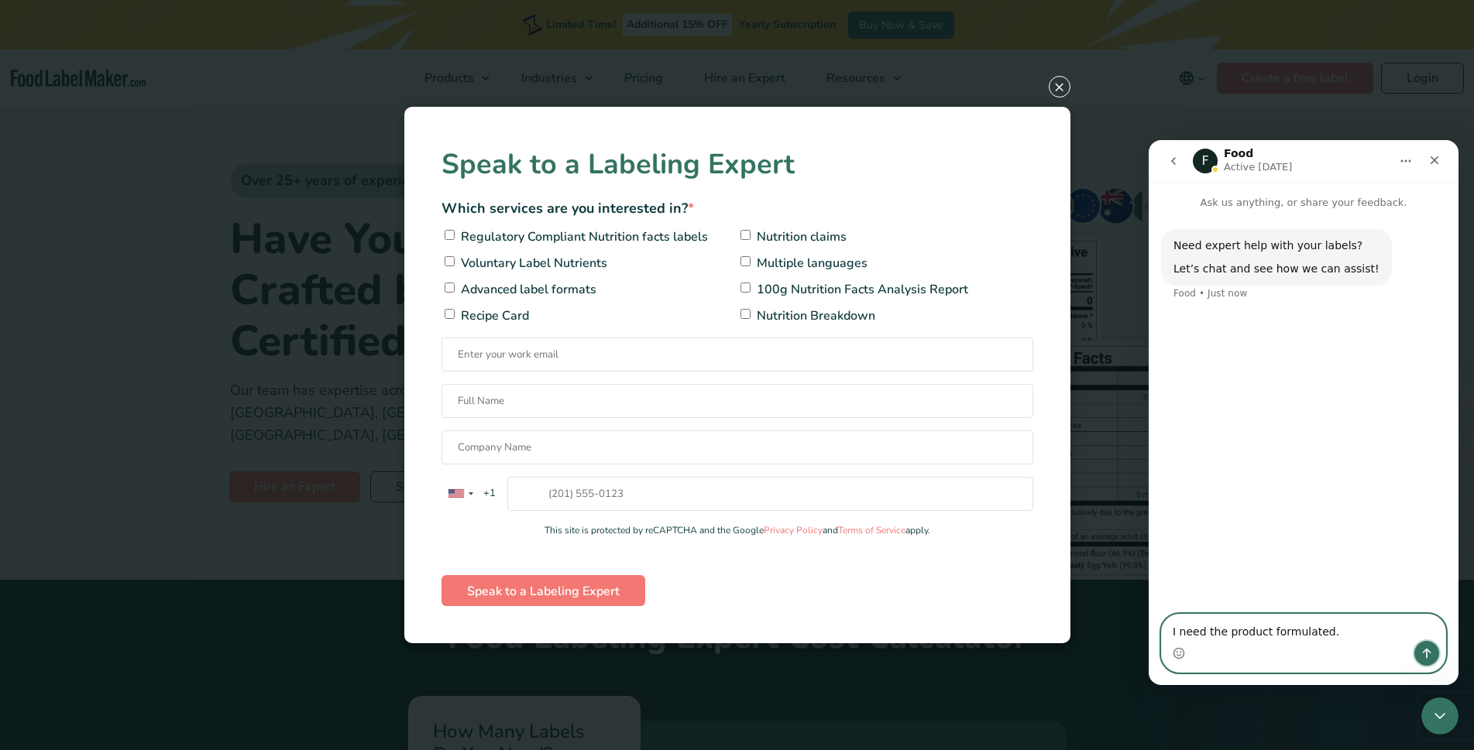
click at [1428, 652] on icon "Send a message…" at bounding box center [1426, 653] width 12 height 12
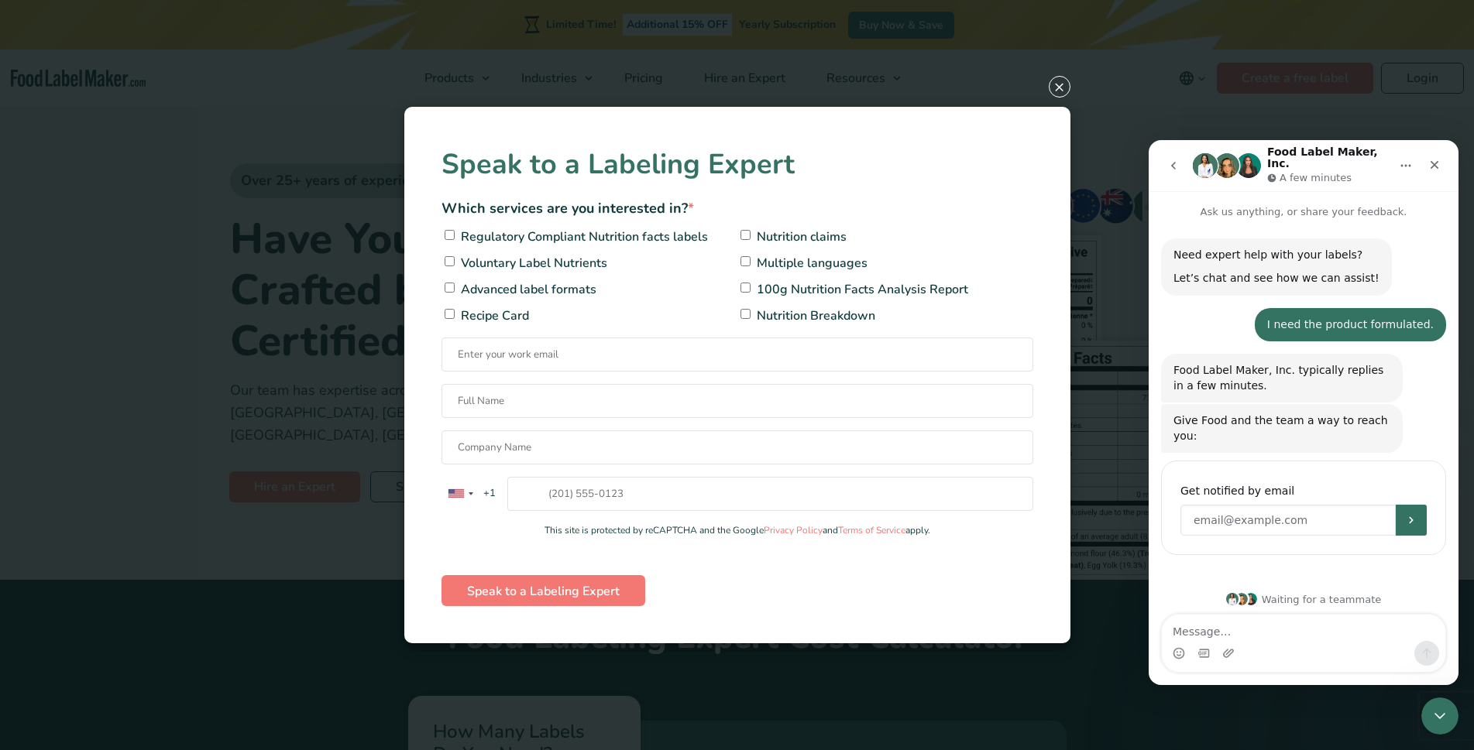
click at [1332, 505] on input "Enter your email" at bounding box center [1287, 520] width 215 height 31
type input "dave@emeraldcitypromo.com"
